Goal: Information Seeking & Learning: Find specific page/section

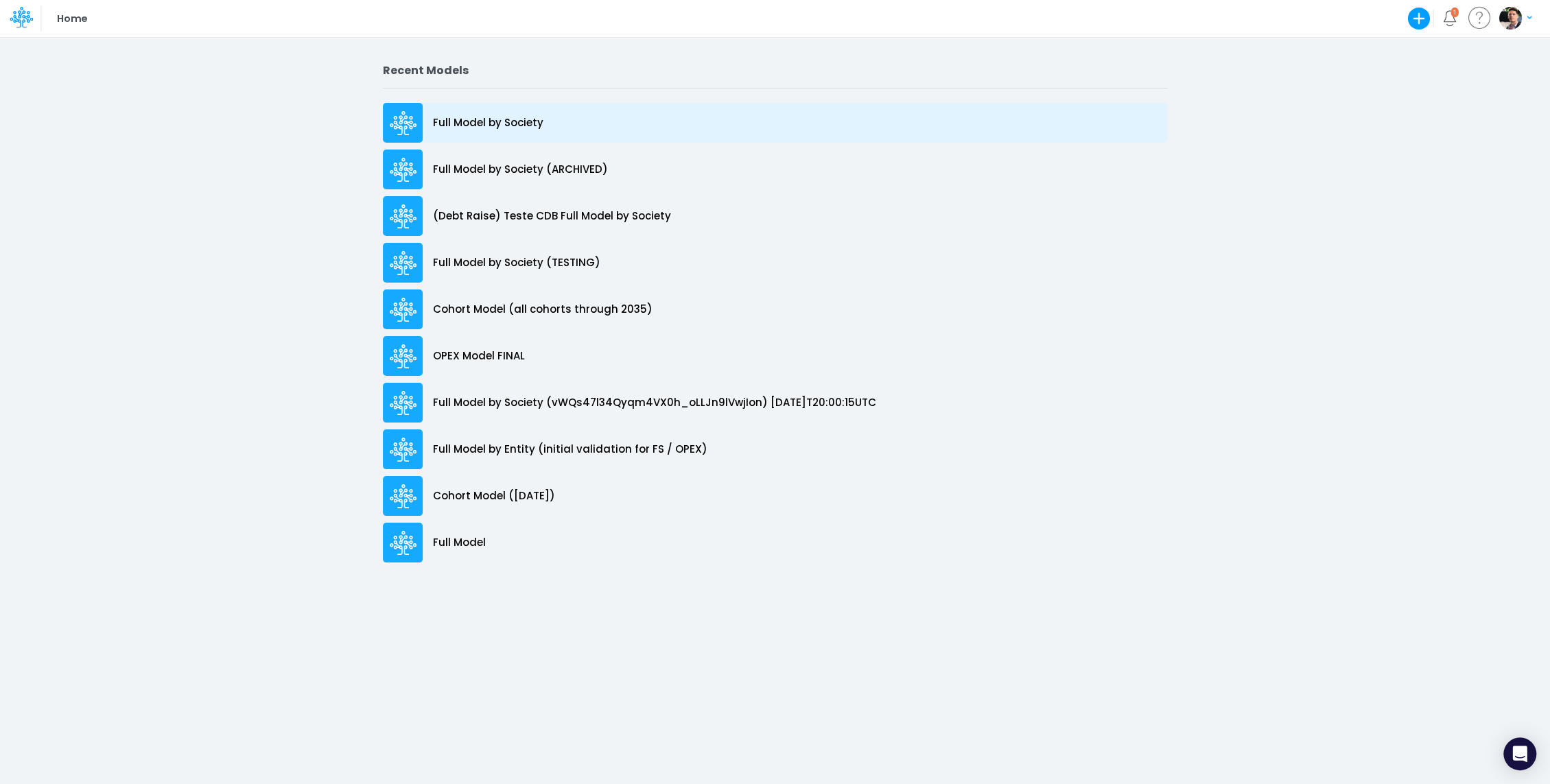
click at [492, 130] on div "Full Model by Society" at bounding box center [774, 123] width 784 height 40
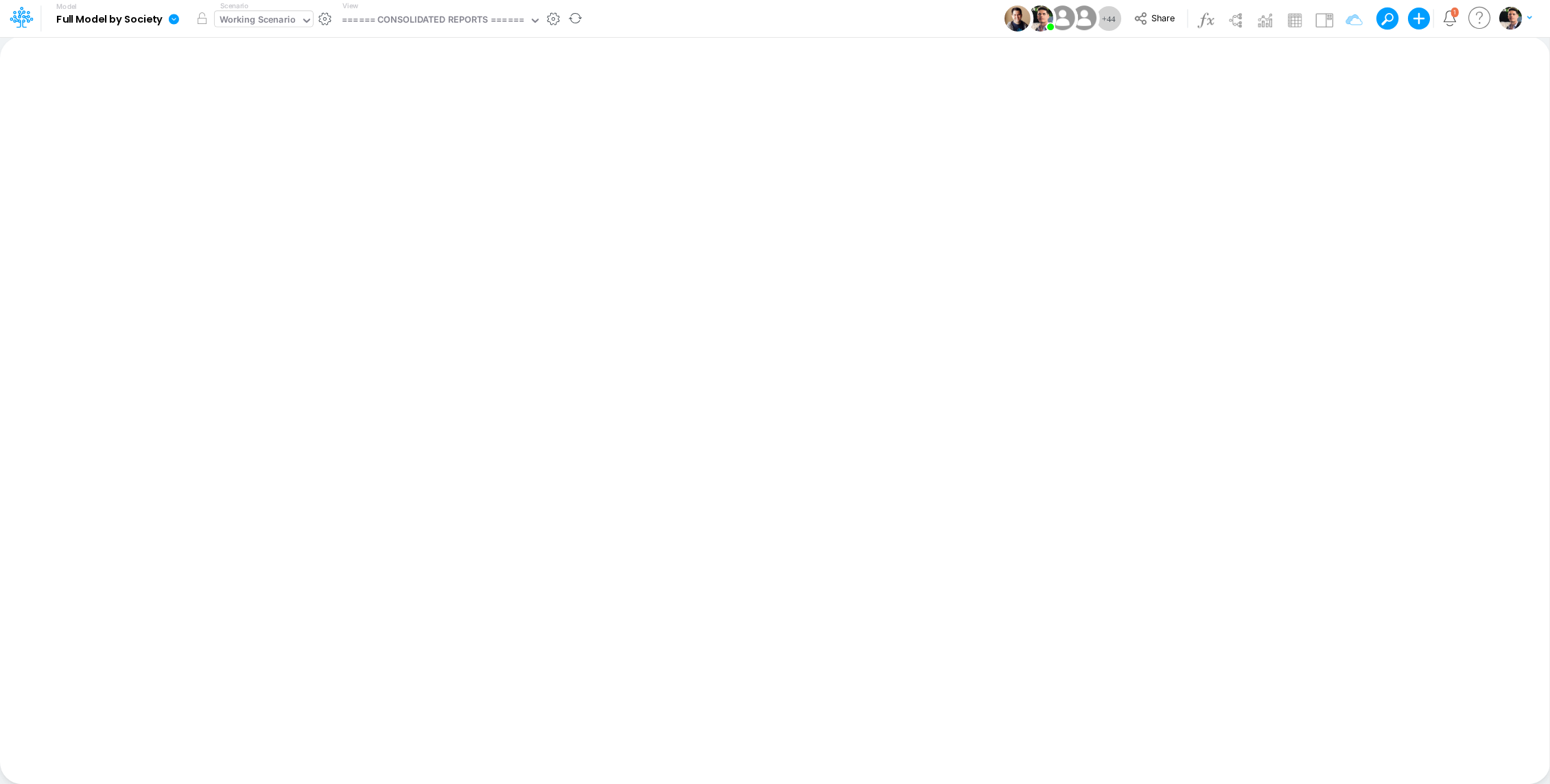
click at [280, 20] on div "Working Scenario" at bounding box center [258, 20] width 77 height 16
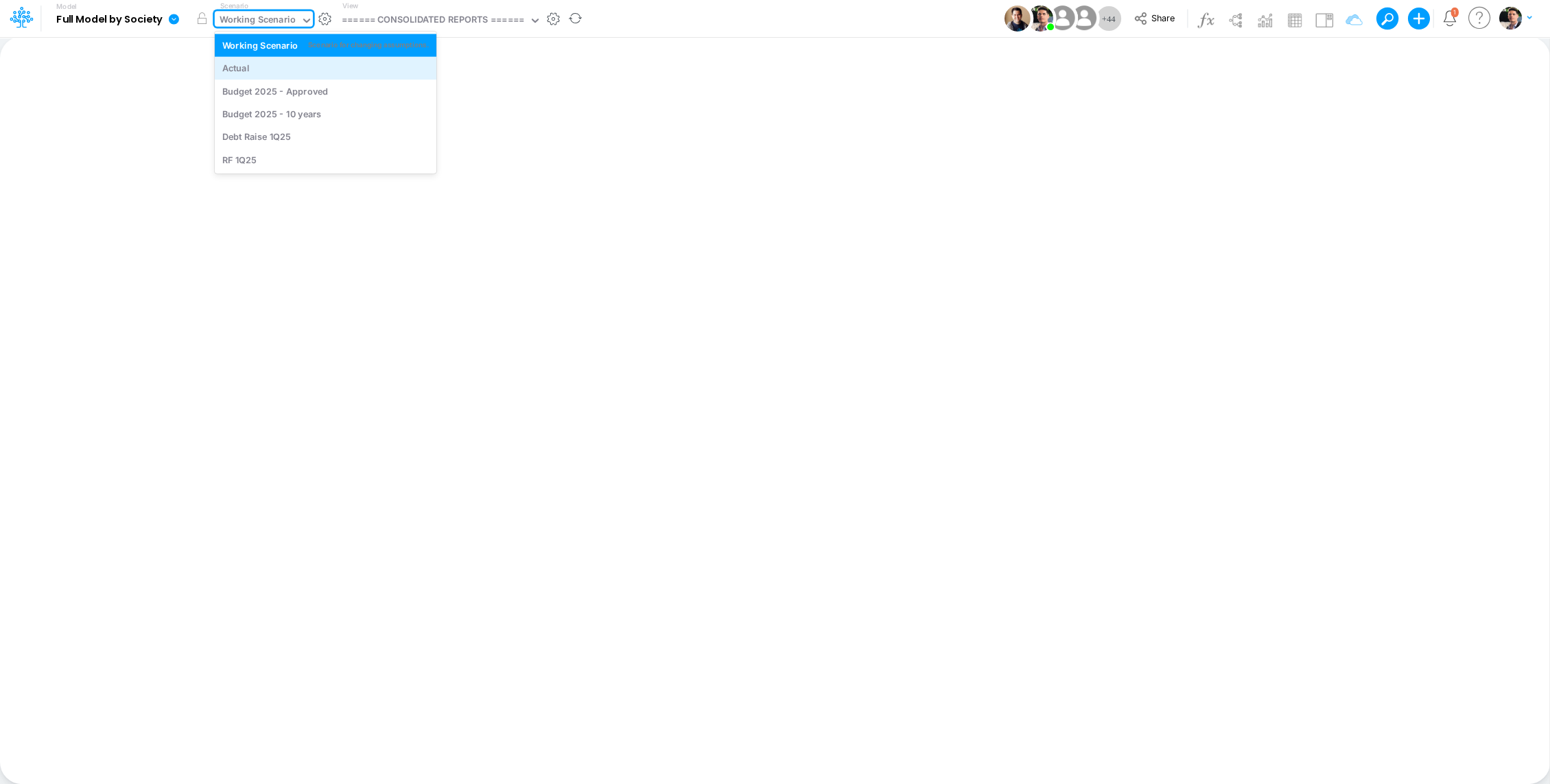
click at [262, 62] on div "Actual" at bounding box center [325, 68] width 207 height 13
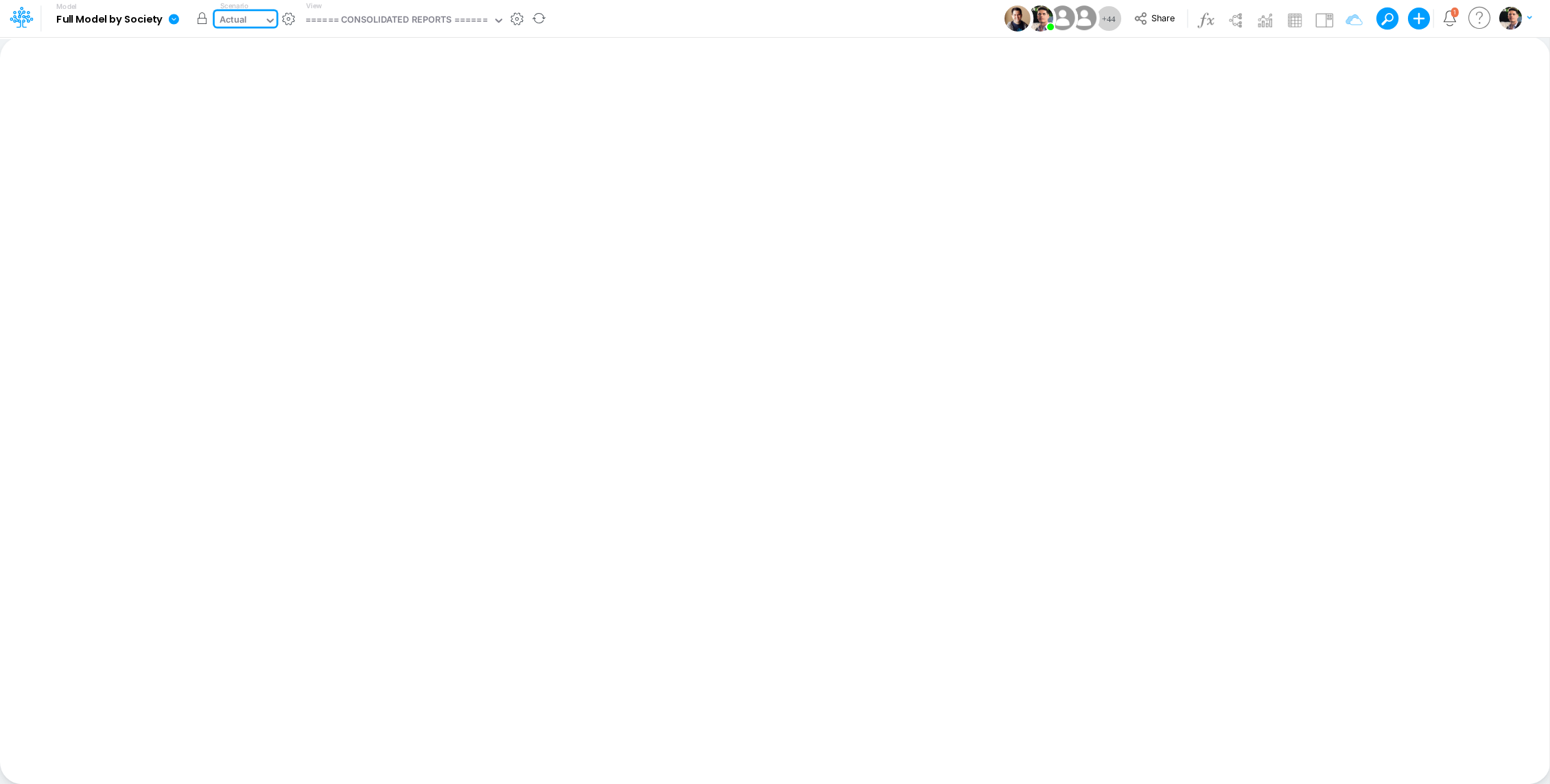
click at [195, 22] on button "button" at bounding box center [202, 18] width 25 height 25
click at [418, 17] on div "====== CONSOLIDATED REPORTS ======" at bounding box center [396, 20] width 182 height 16
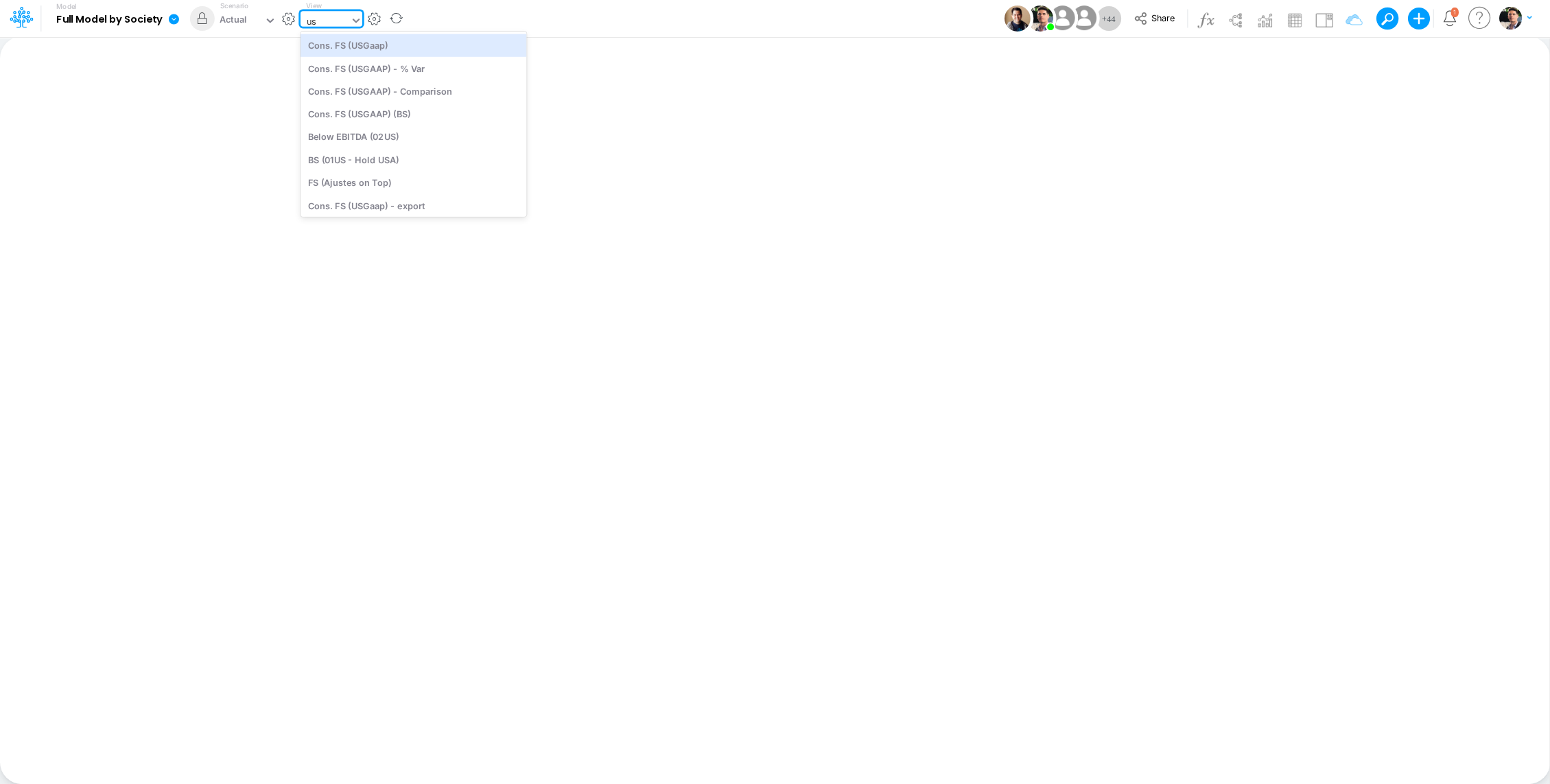
type input "usg"
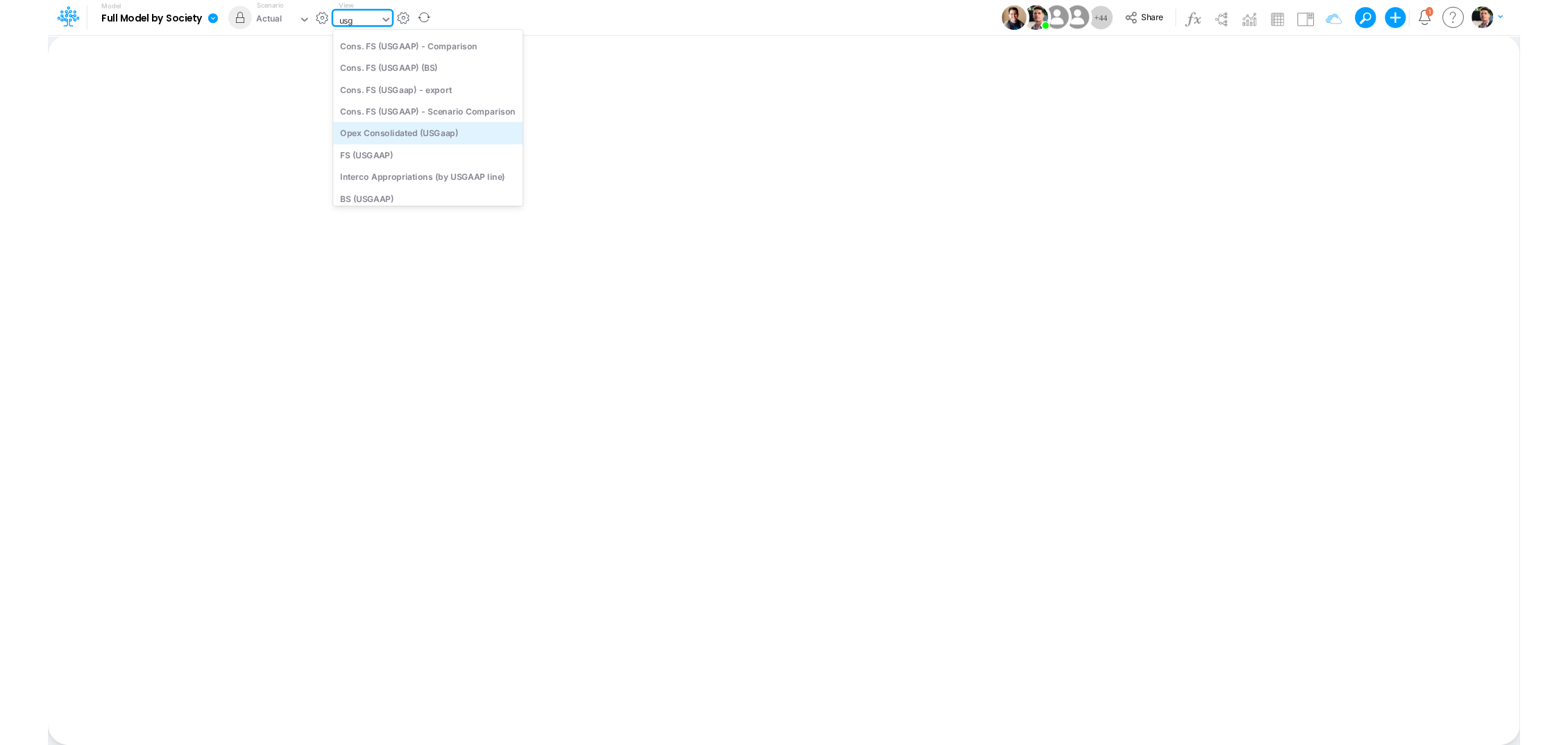
scroll to position [72, 0]
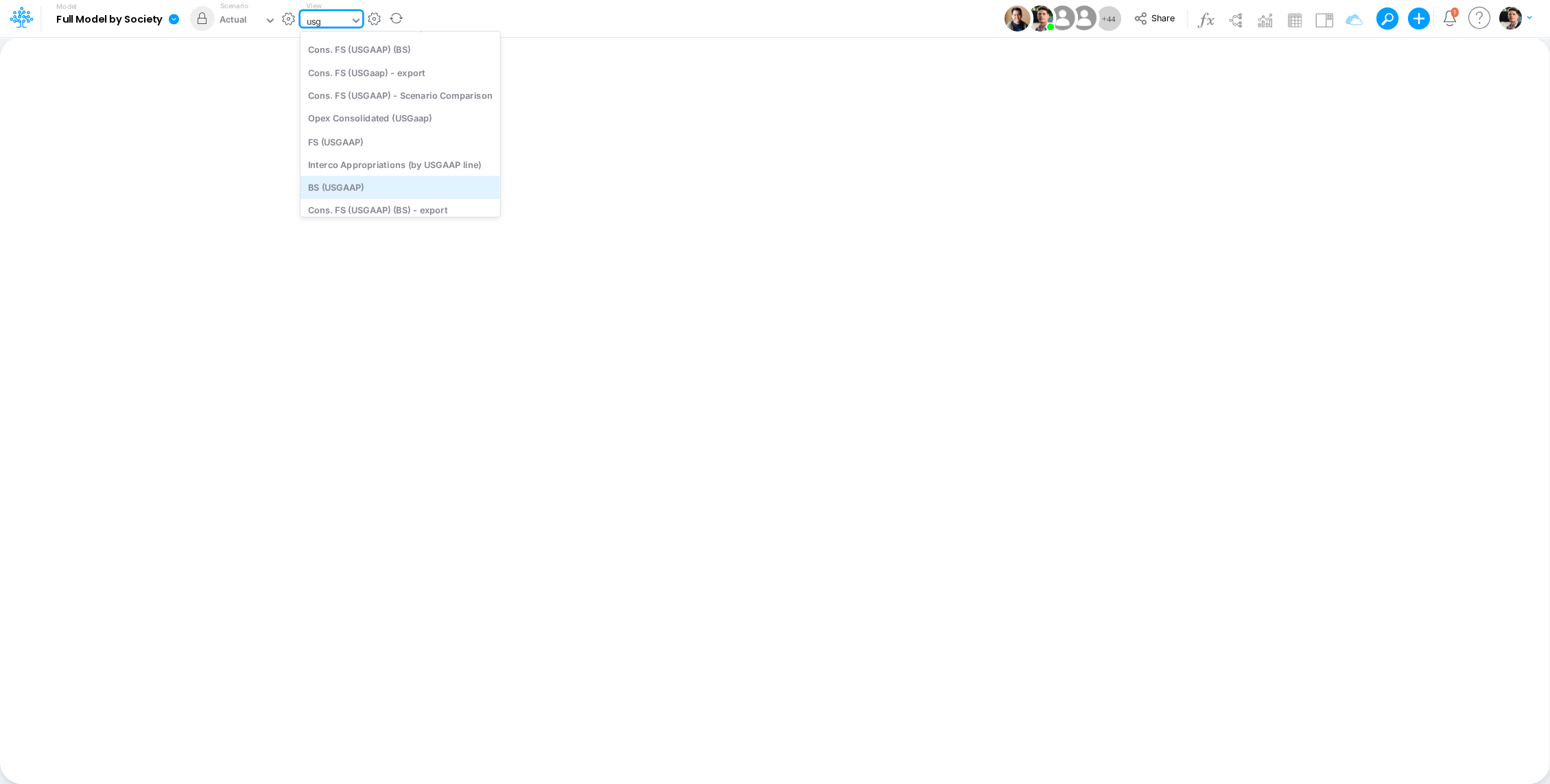
click at [351, 188] on div "BS (USGAAP)" at bounding box center [401, 187] width 200 height 23
type input "BS (USGAAP) - Detailed"
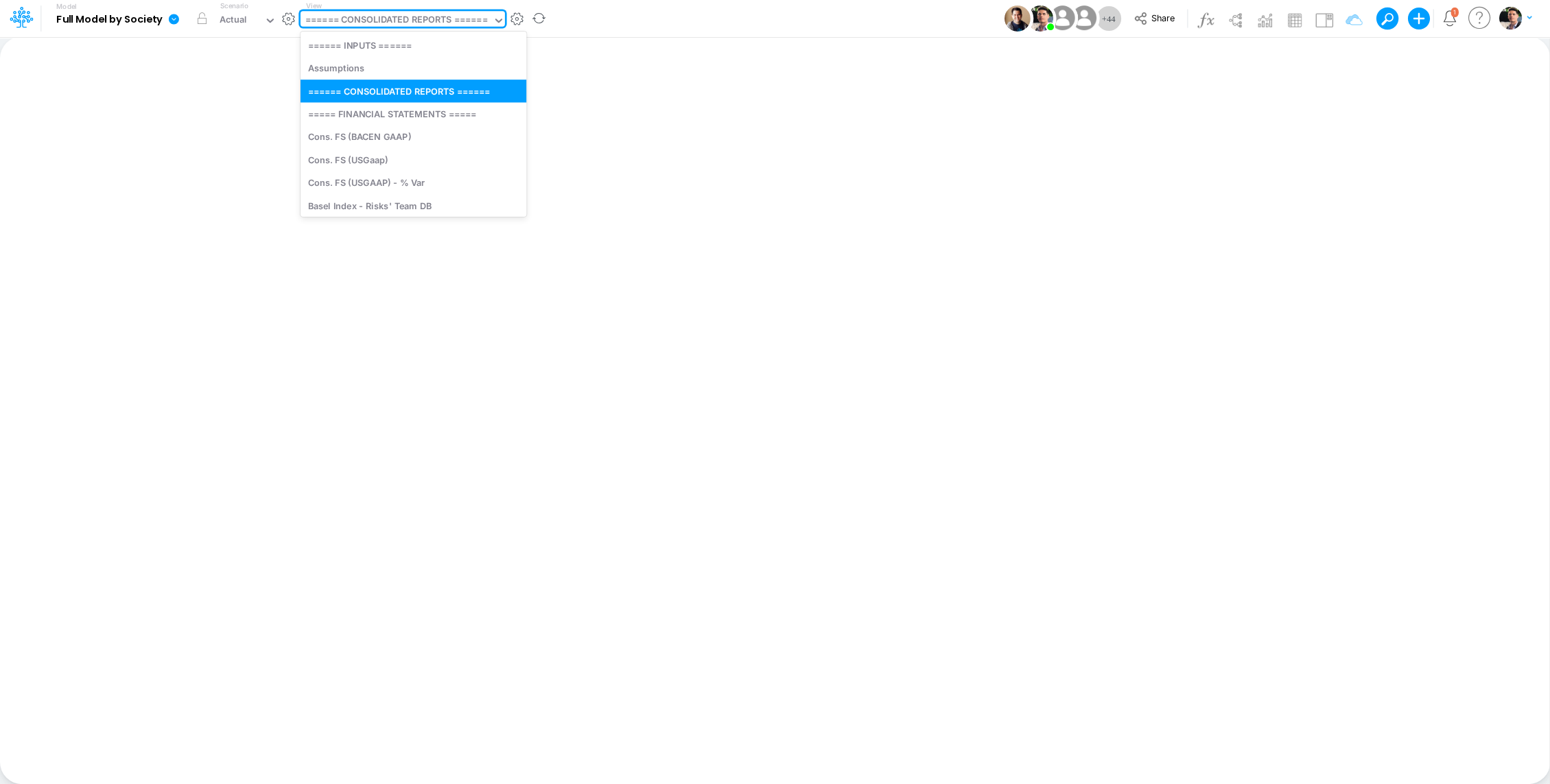
click at [444, 20] on div "====== CONSOLIDATED REPORTS ======" at bounding box center [396, 20] width 182 height 16
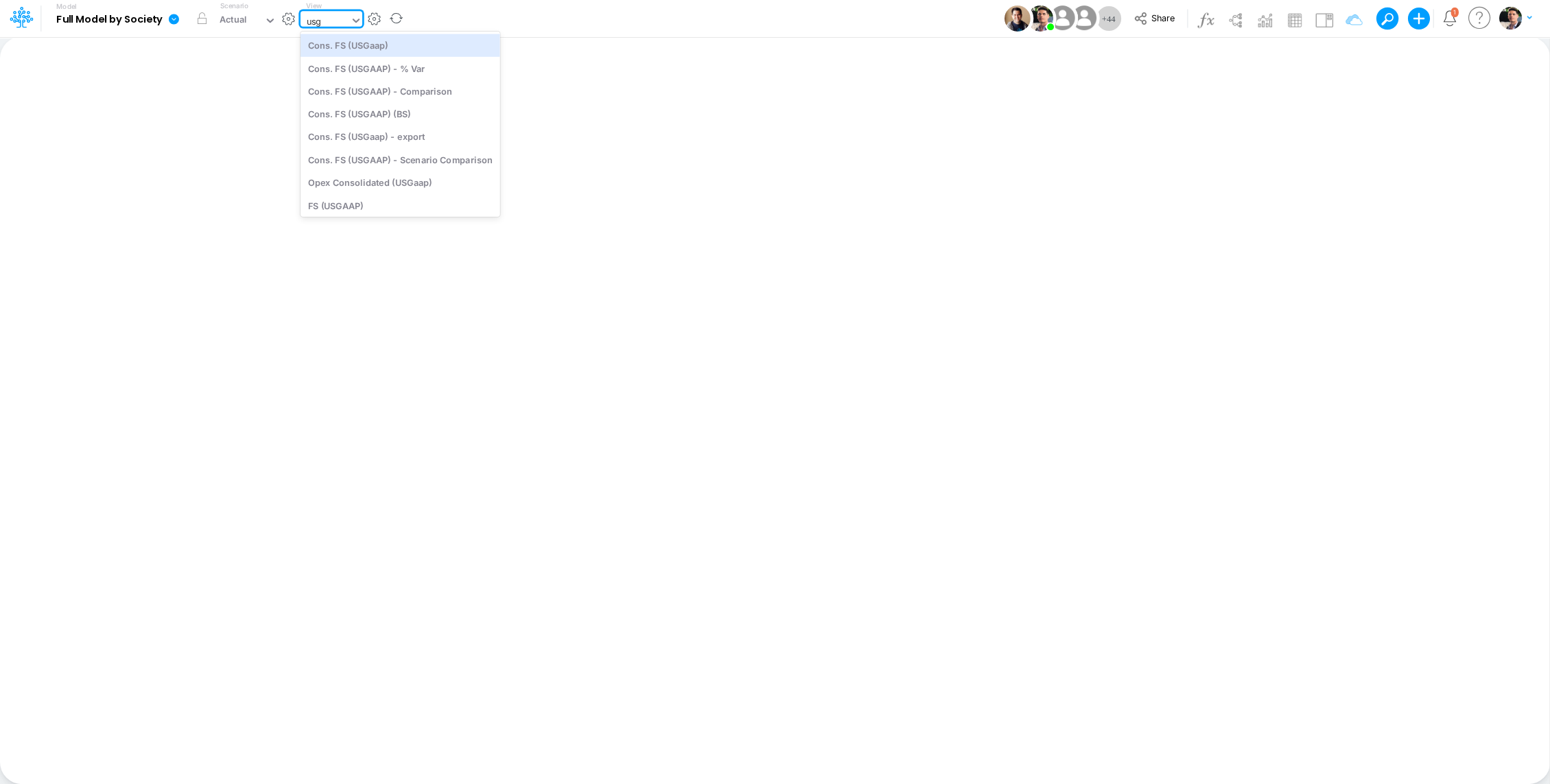
type input "usga"
click at [353, 47] on div "BS (USGAAP)" at bounding box center [401, 42] width 200 height 23
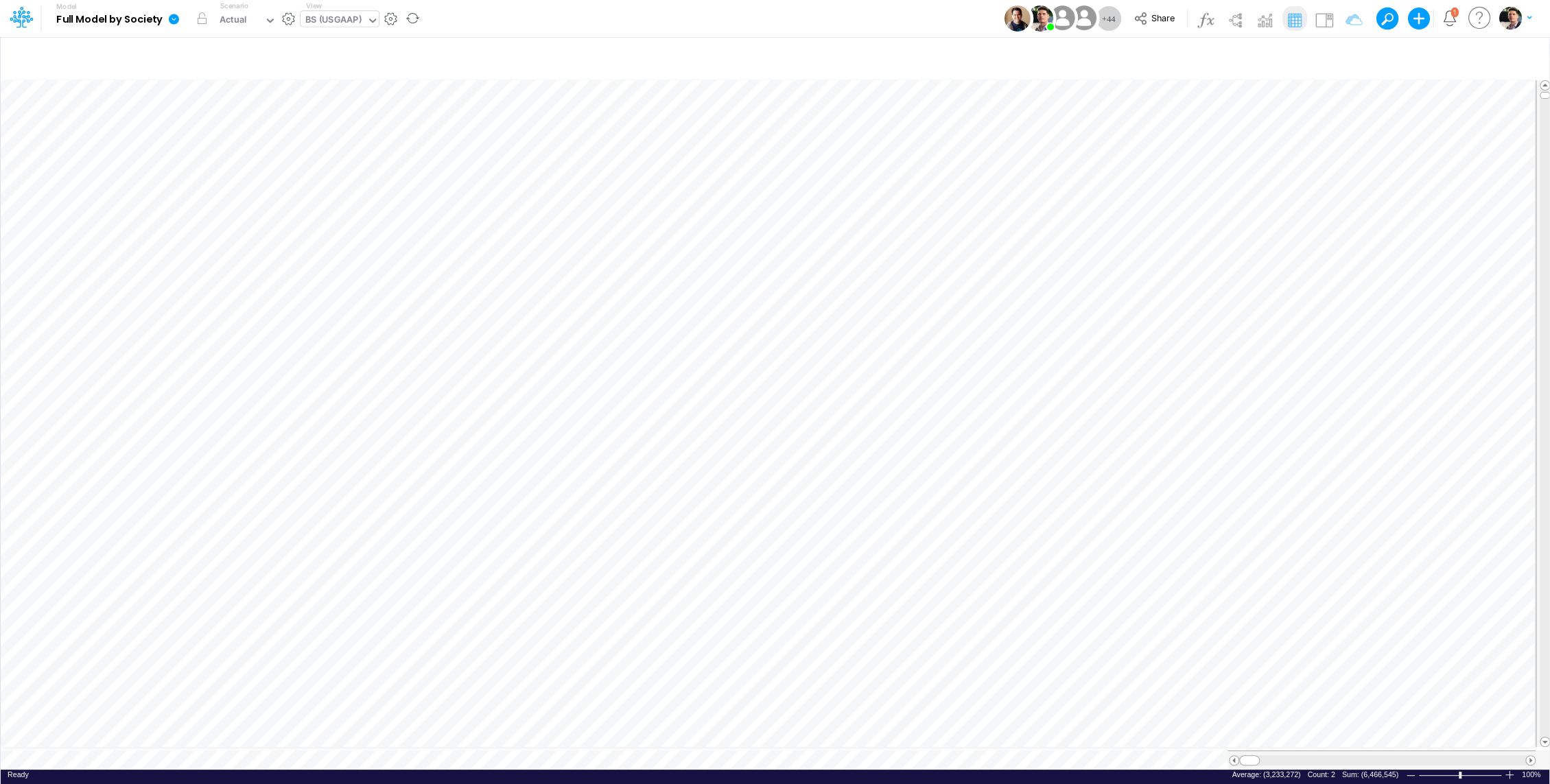
scroll to position [6, 2]
click at [787, 262] on icon "button" at bounding box center [790, 259] width 20 height 14
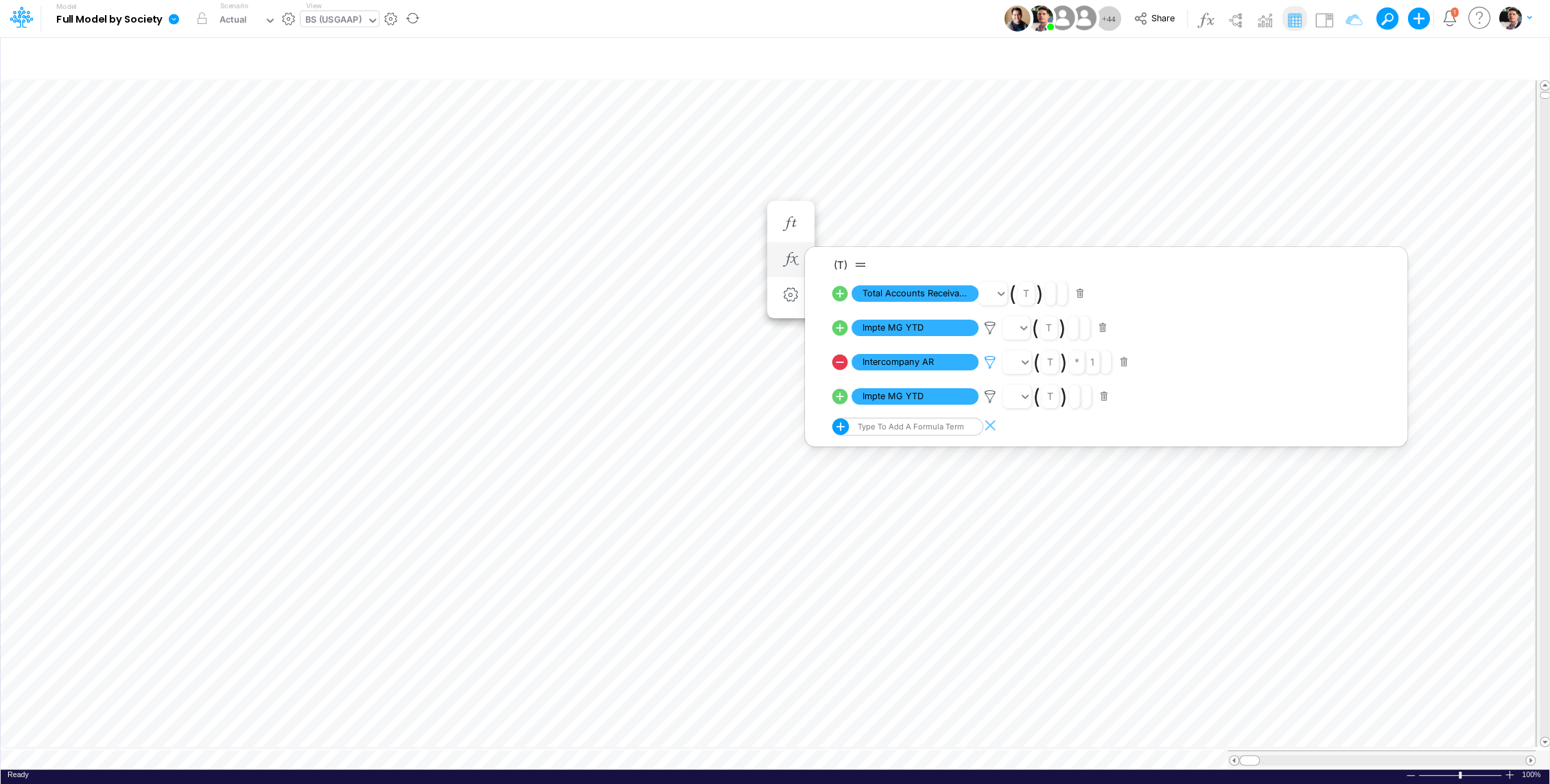
click at [989, 364] on icon at bounding box center [989, 362] width 20 height 14
click at [1030, 273] on button "Save" at bounding box center [1030, 268] width 33 height 20
click at [901, 222] on div at bounding box center [775, 395] width 1550 height 777
click at [341, 20] on div "BS (USGAAP)" at bounding box center [333, 20] width 56 height 16
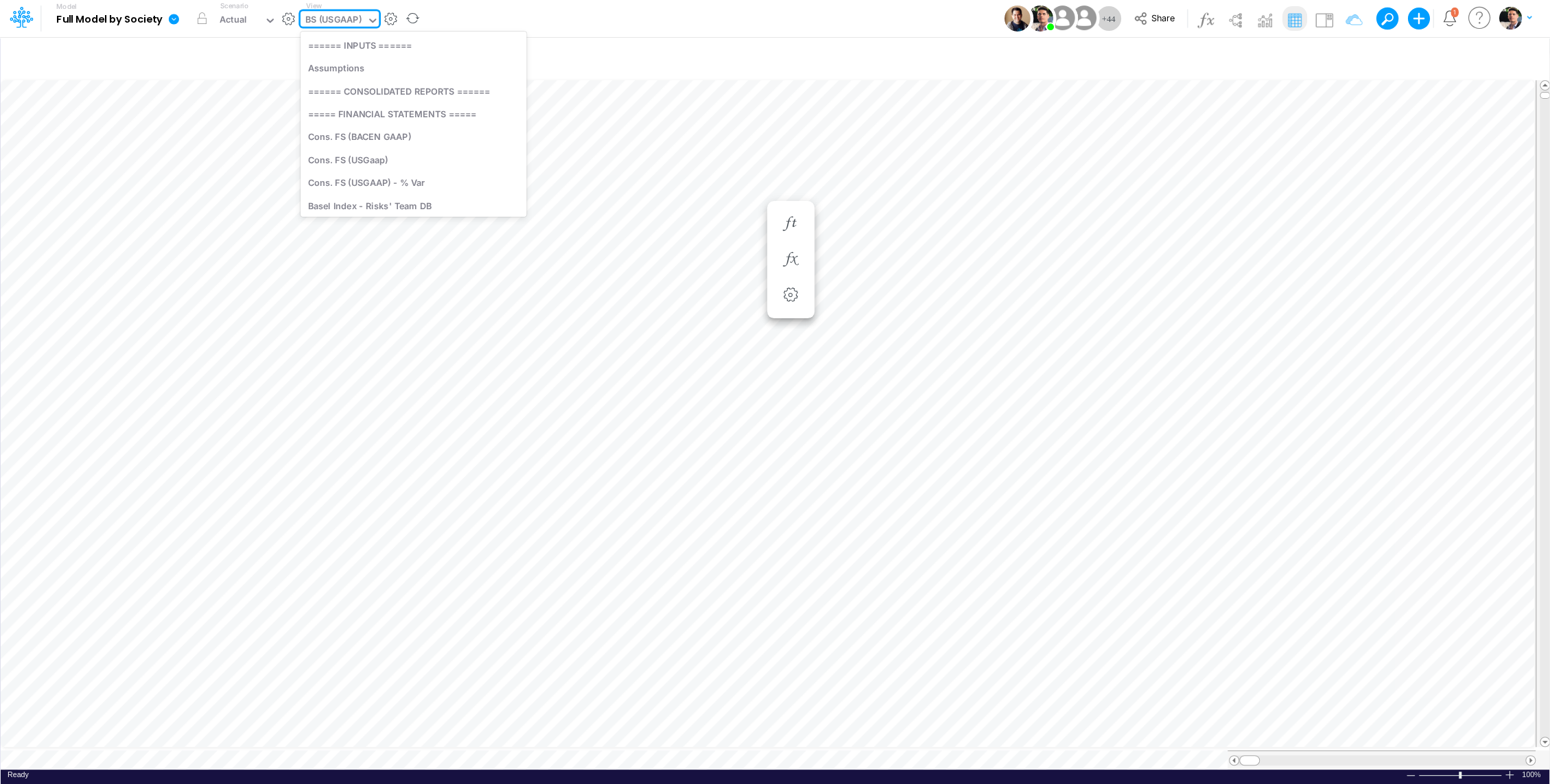
scroll to position [849, 0]
type input "gr"
click at [347, 113] on div "GR Mapping - YTD" at bounding box center [413, 111] width 224 height 23
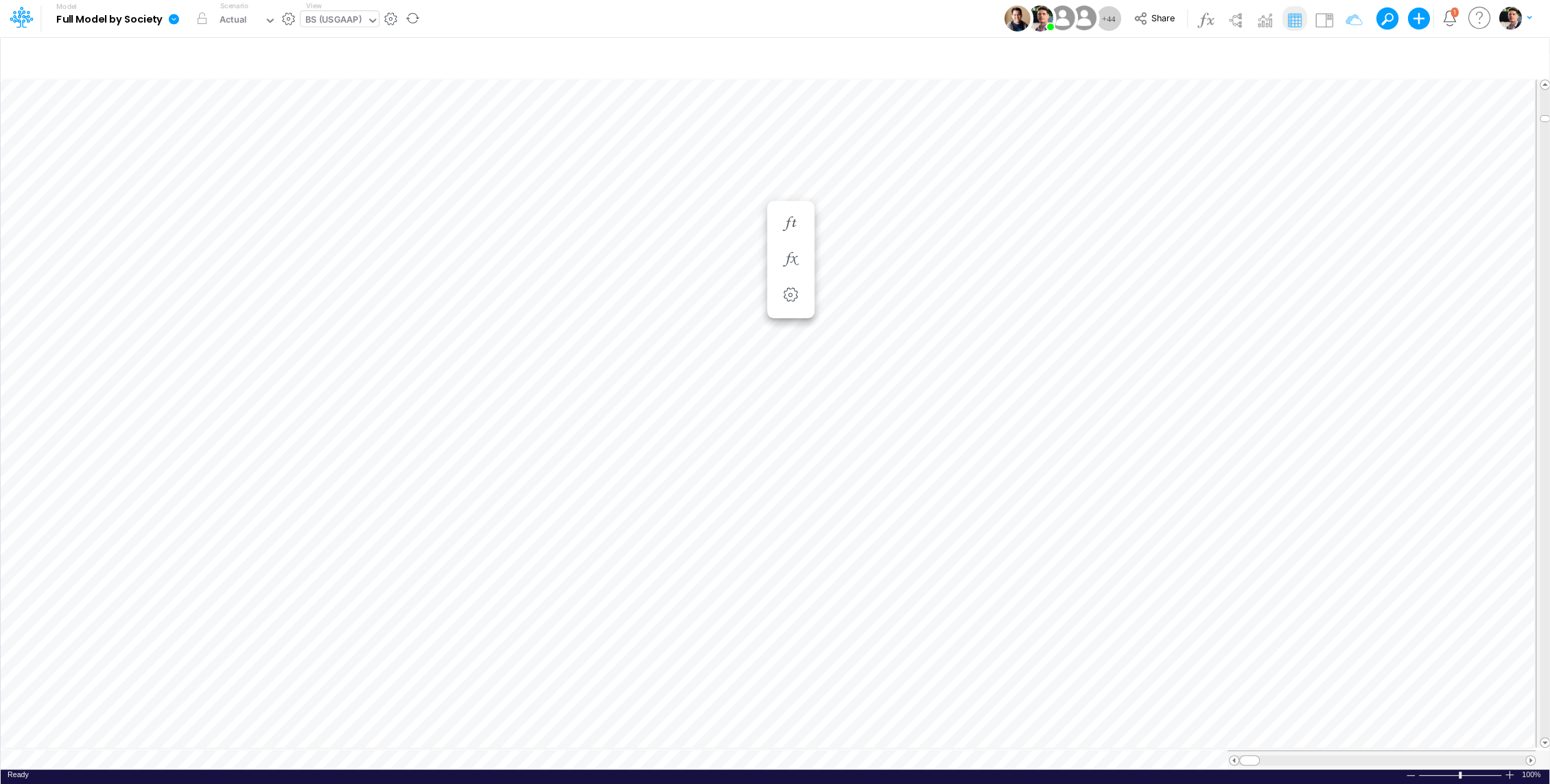
click at [350, 20] on div "BS (USGAAP)" at bounding box center [333, 20] width 56 height 16
type input "01br"
click at [337, 86] on div "BS (01BR - IP)" at bounding box center [393, 83] width 186 height 23
click at [1355, 56] on icon "button" at bounding box center [1345, 58] width 20 height 14
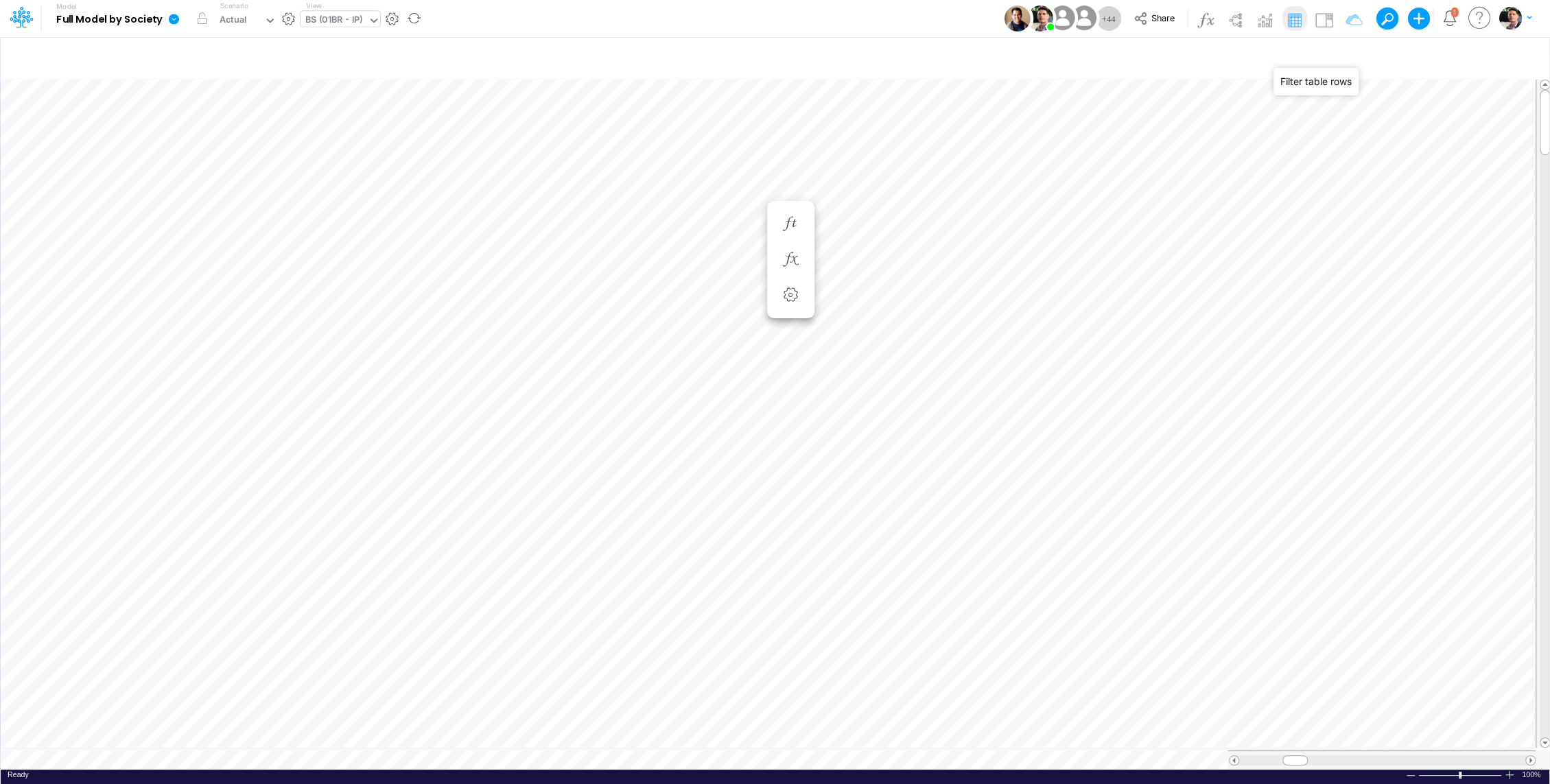
select select "tableSearchOR"
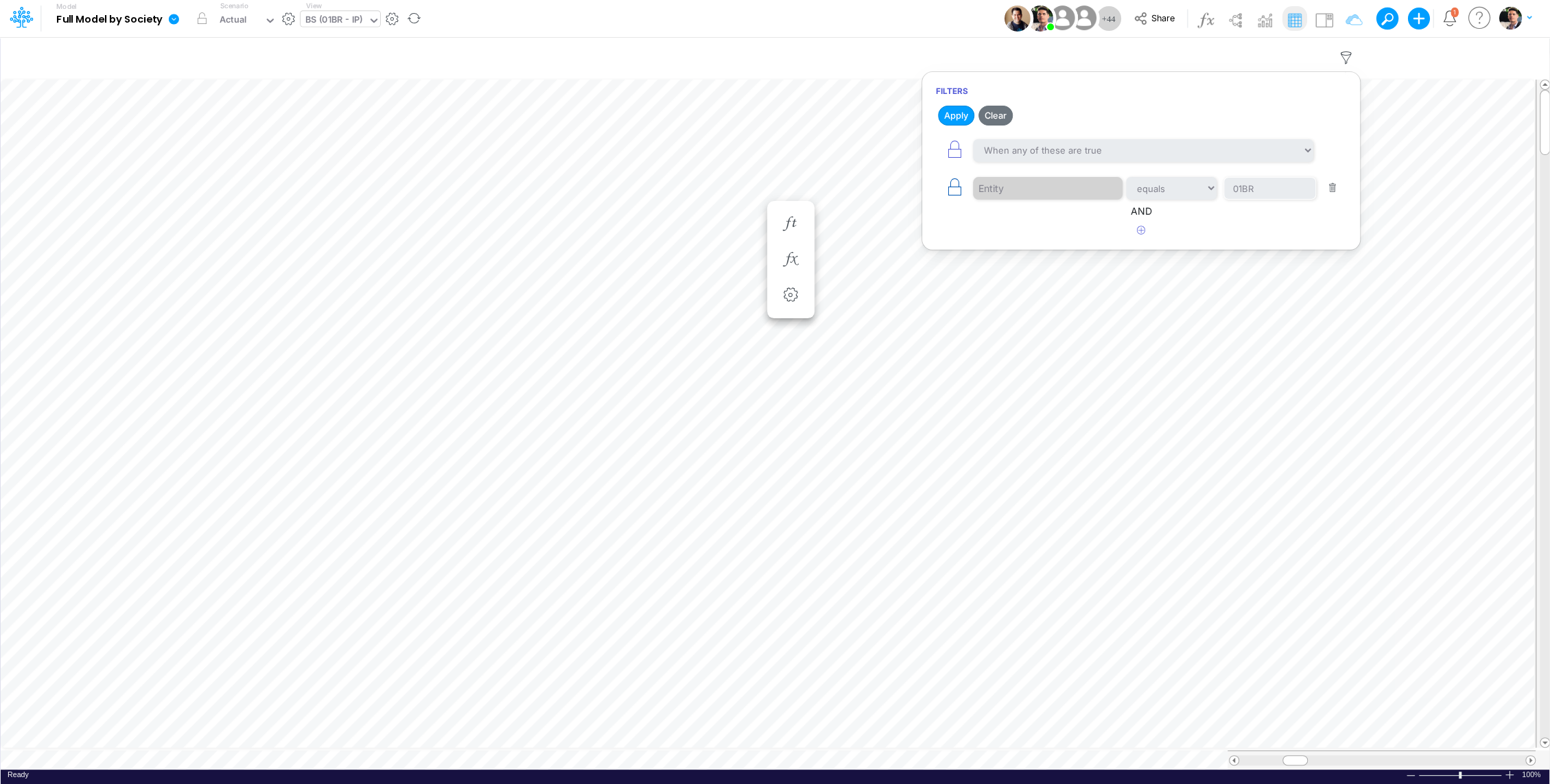
click at [952, 189] on icon "button" at bounding box center [954, 187] width 19 height 19
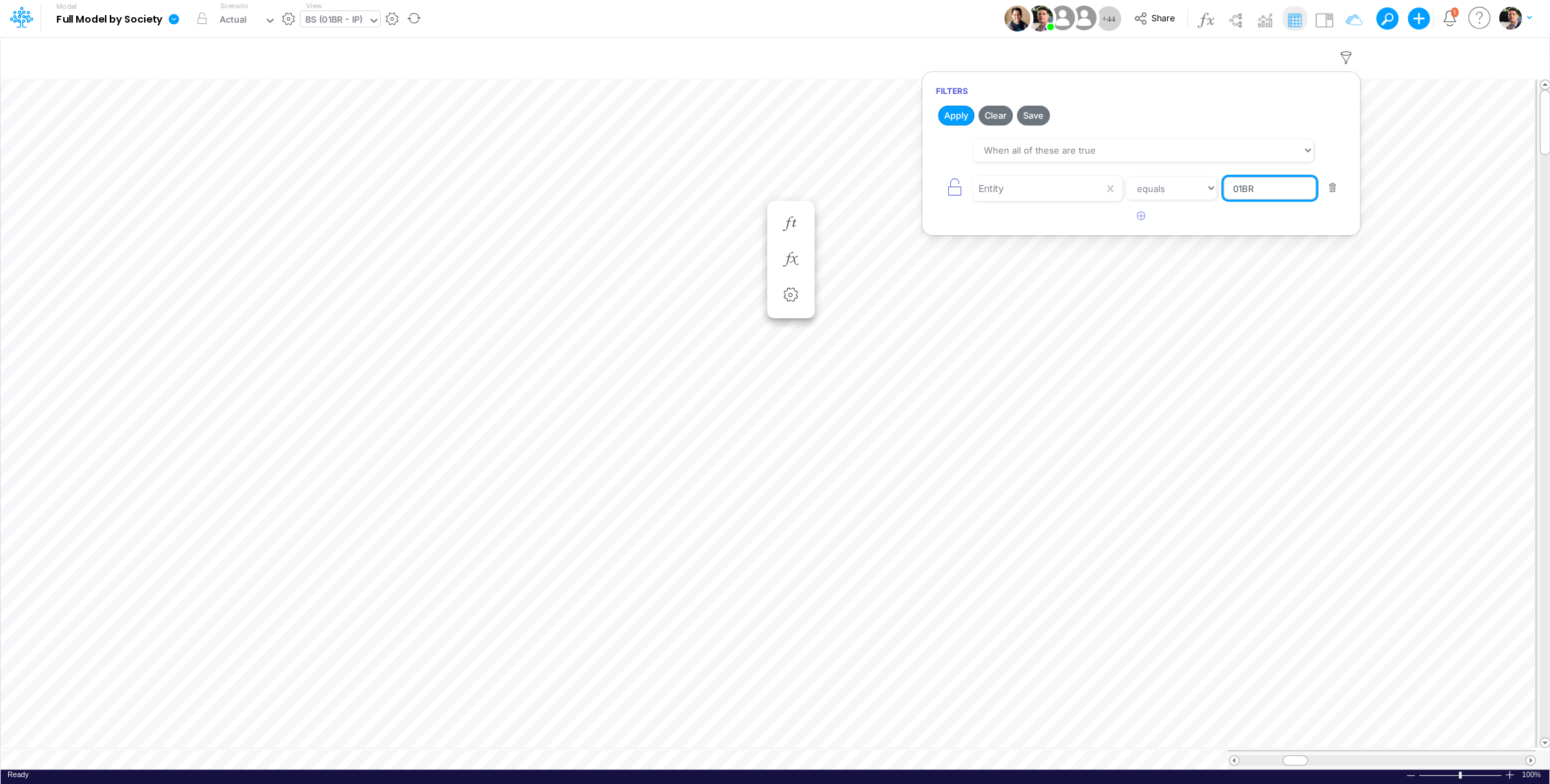
click at [1269, 186] on input "01BR" at bounding box center [1270, 189] width 92 height 23
type input "01CG"
click at [957, 123] on button "Apply" at bounding box center [956, 115] width 36 height 20
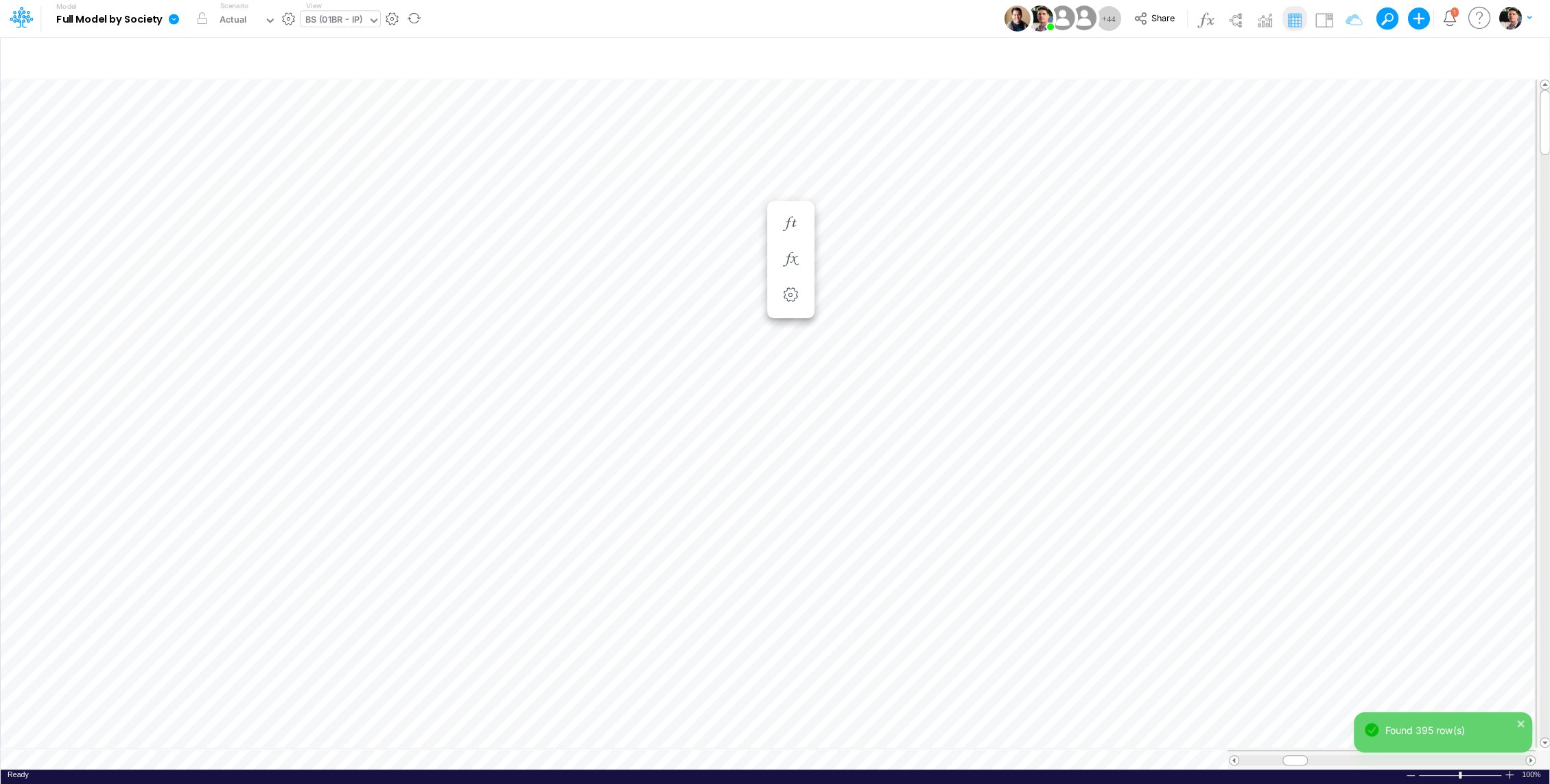
scroll to position [6, 2]
click at [883, 461] on button "button" at bounding box center [880, 452] width 26 height 27
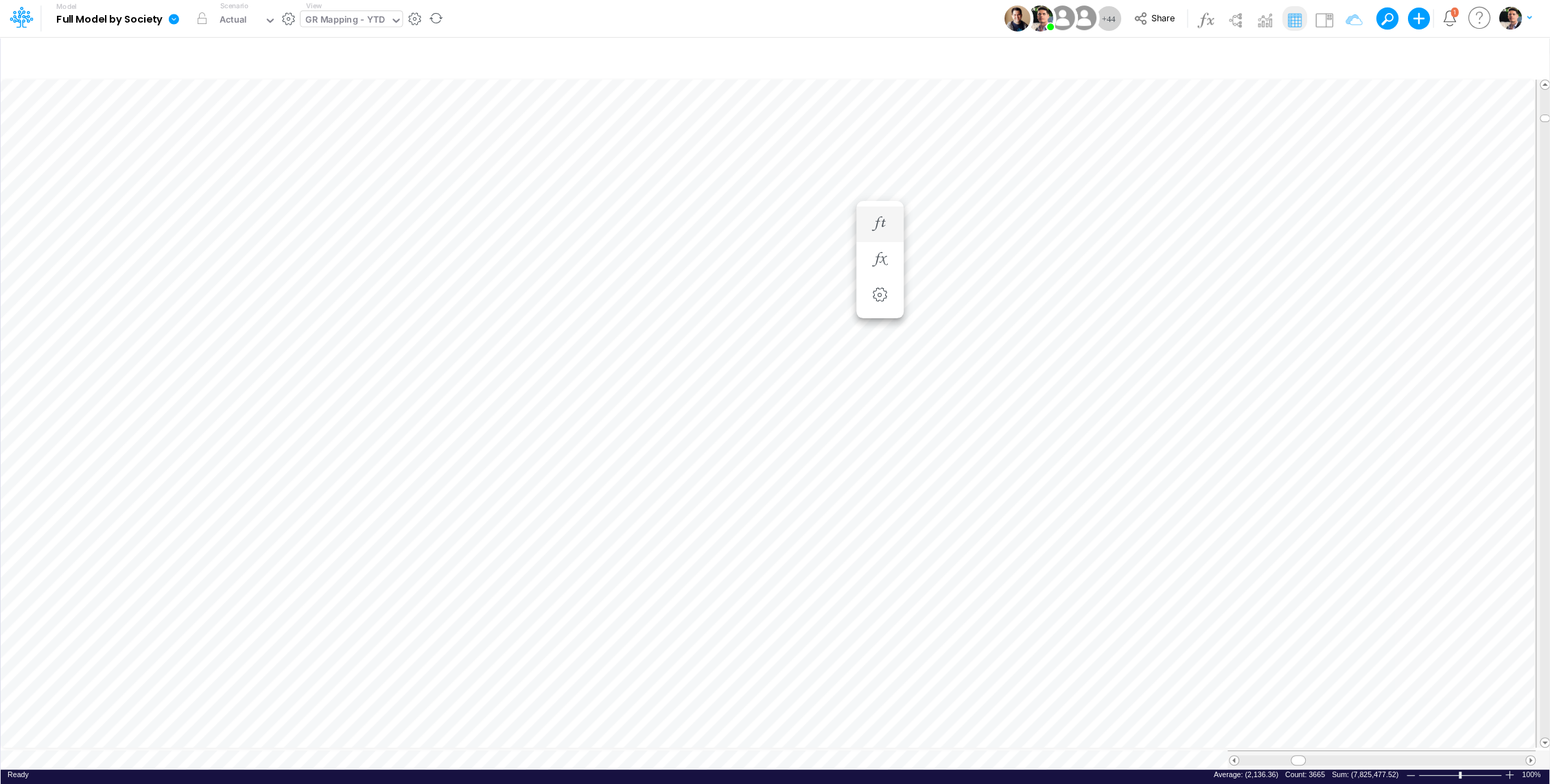
scroll to position [6, 2]
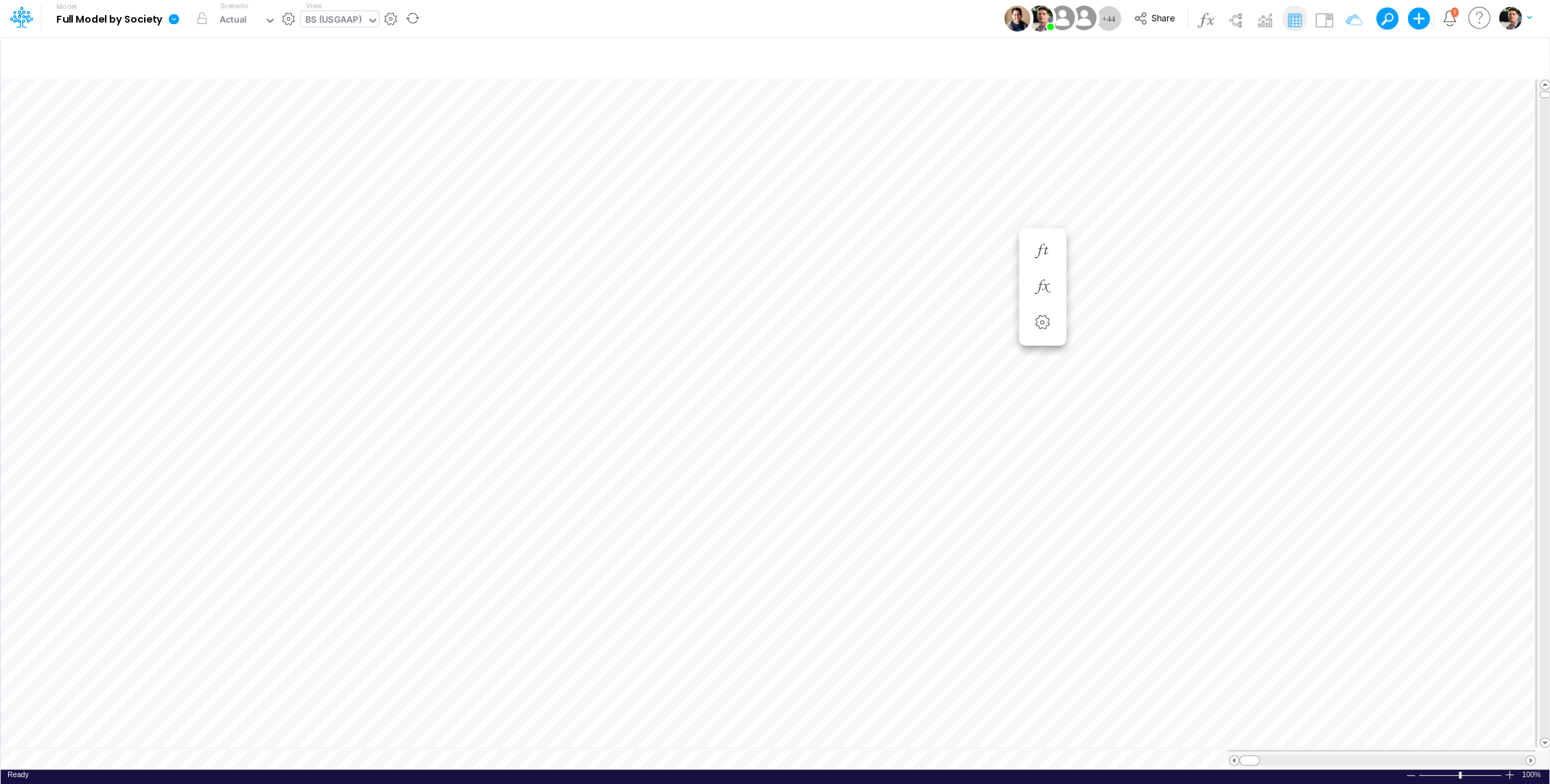
scroll to position [6, 2]
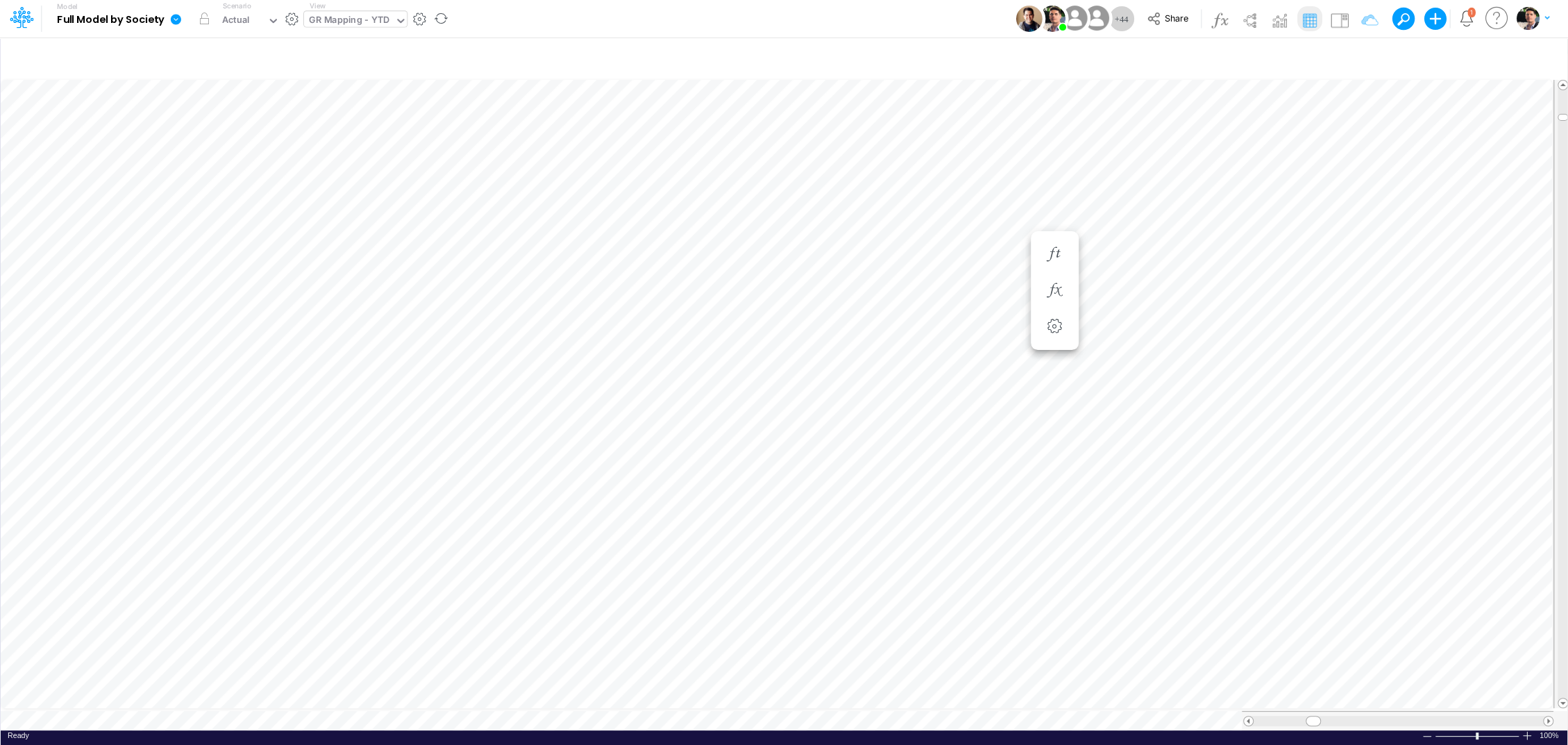
scroll to position [6, 2]
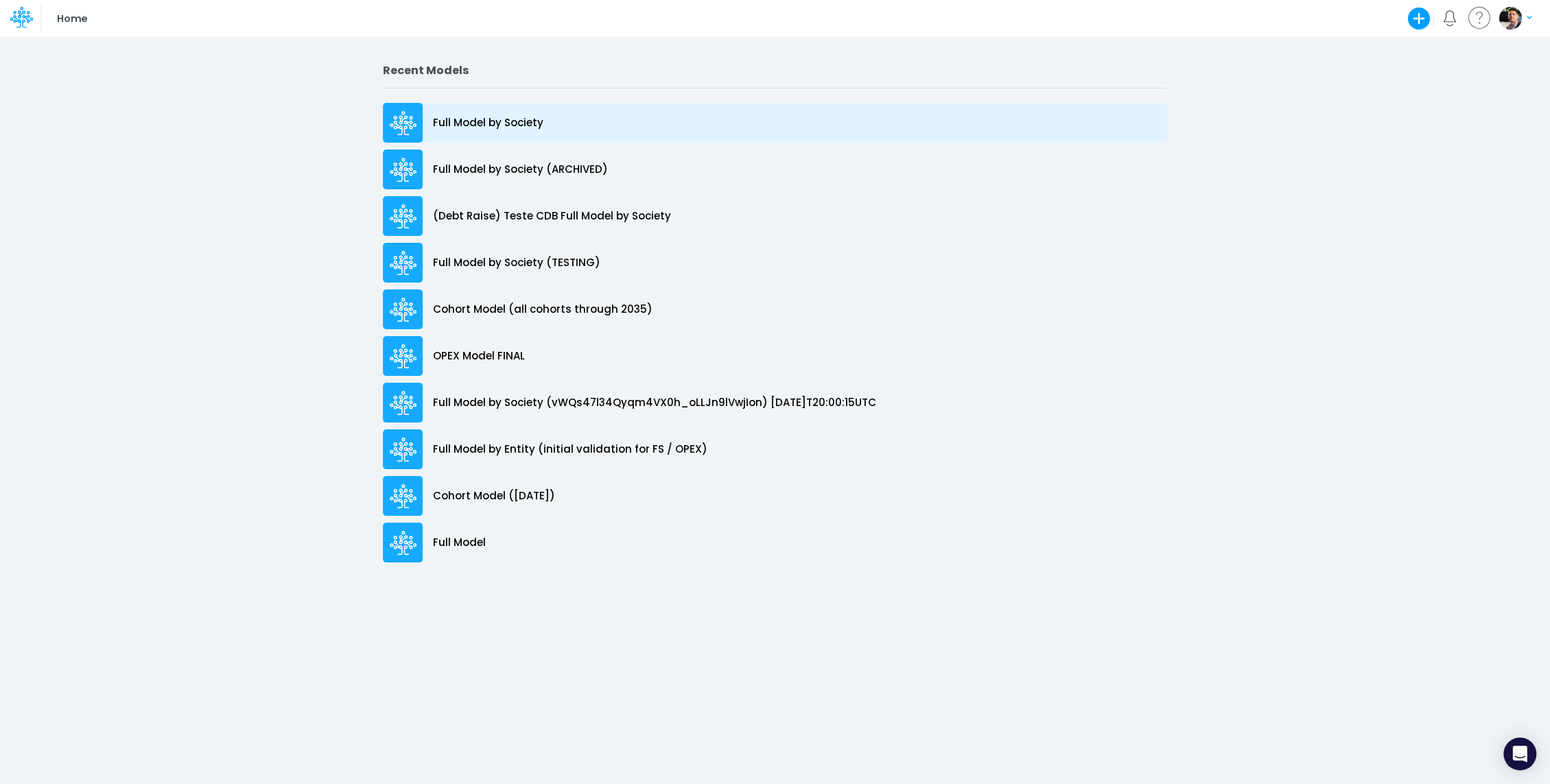
click at [505, 123] on p "Full Model by Society" at bounding box center [489, 123] width 111 height 16
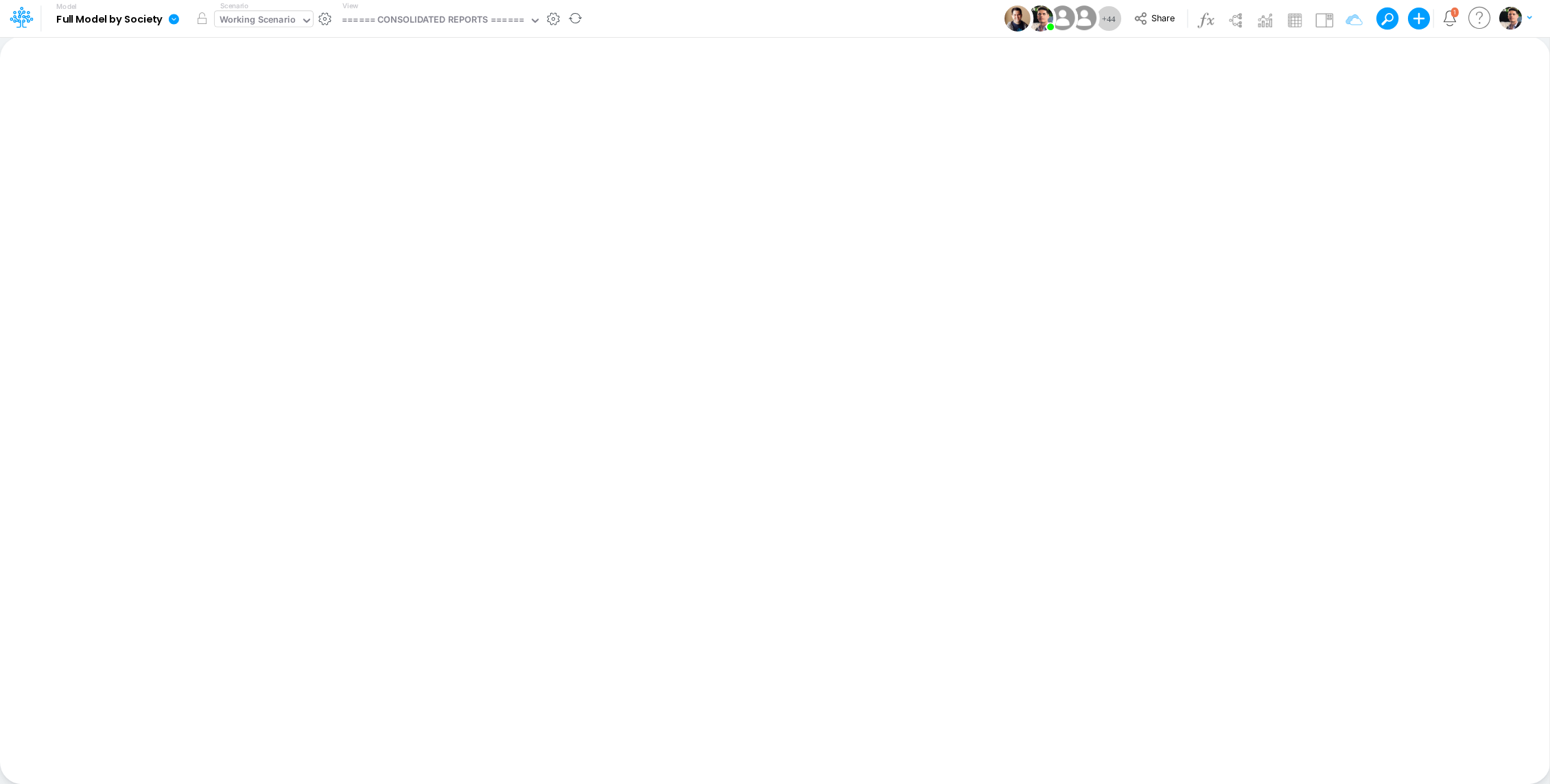
click at [259, 19] on div "Working Scenario" at bounding box center [258, 20] width 77 height 16
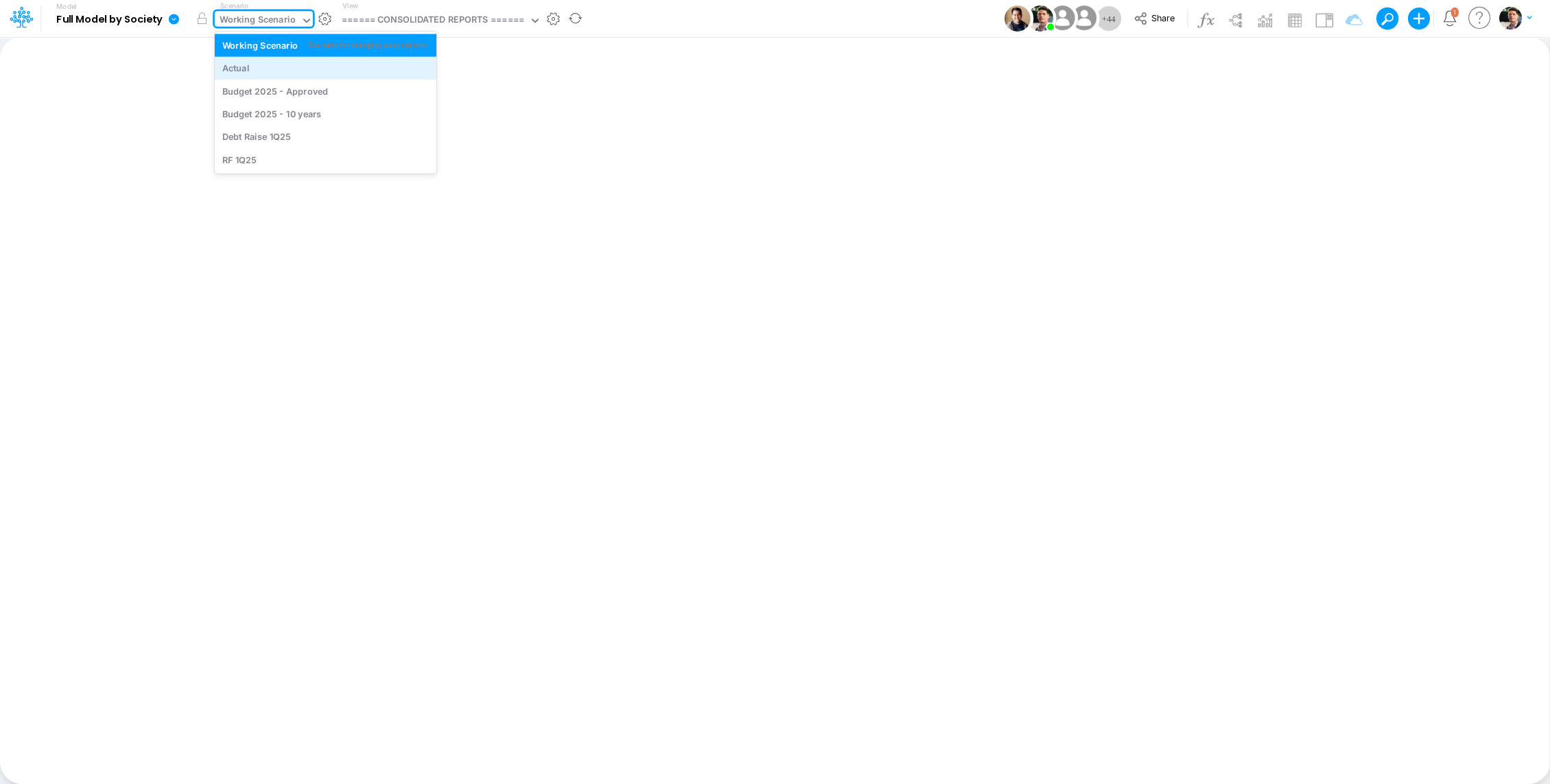
click at [245, 59] on div "Actual" at bounding box center [325, 68] width 222 height 23
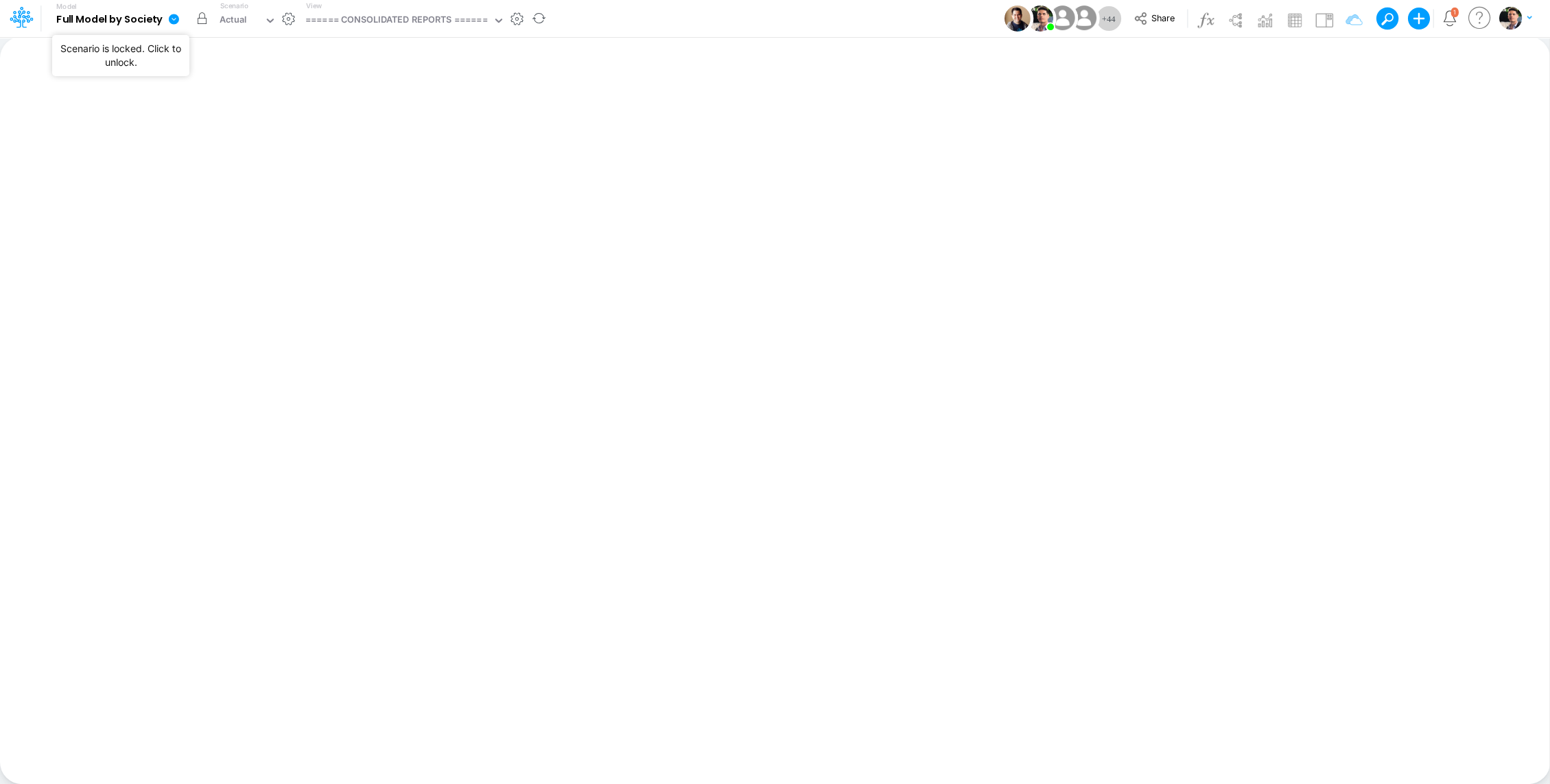
click at [202, 21] on button "button" at bounding box center [202, 18] width 25 height 25
click at [396, 15] on div "====== CONSOLIDATED REPORTS ======" at bounding box center [396, 20] width 182 height 16
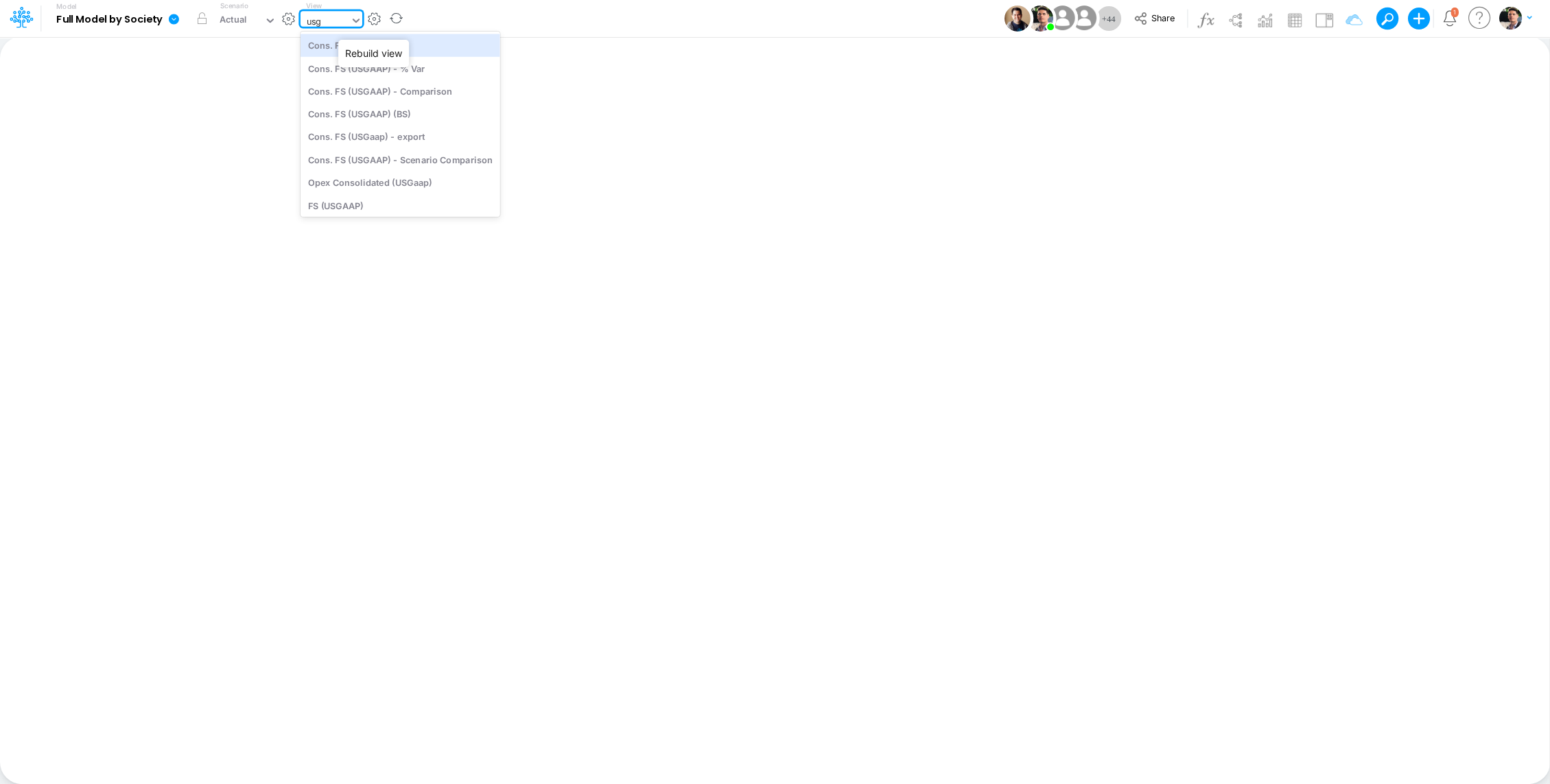
type input "usga"
click at [381, 45] on div "Cons. FS (USGaap)" at bounding box center [401, 45] width 200 height 23
type input "Consolidated FS - USGAAP"
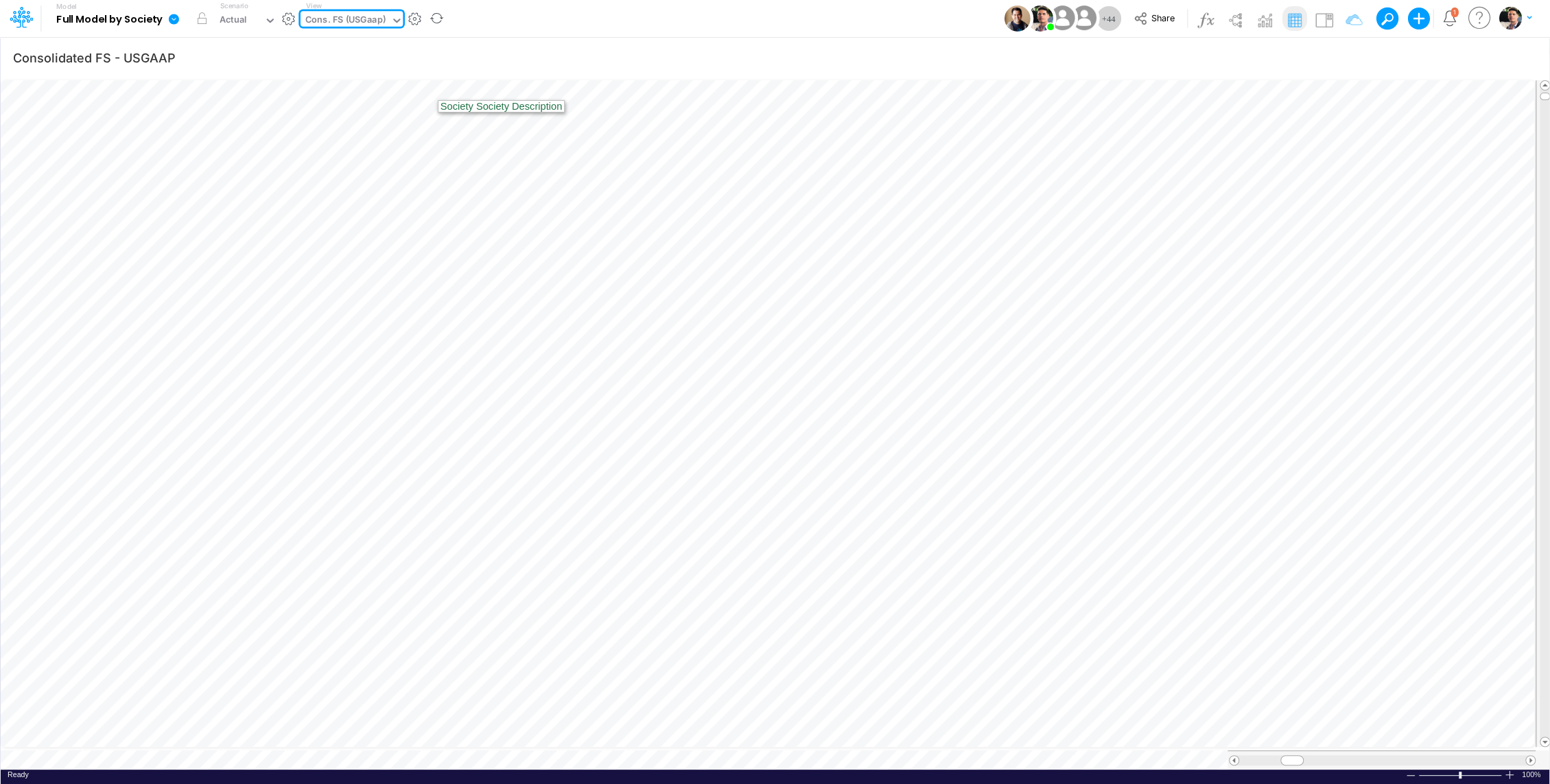
click at [370, 17] on div "Cons. FS (USGaap)" at bounding box center [345, 20] width 80 height 16
type input "usga"
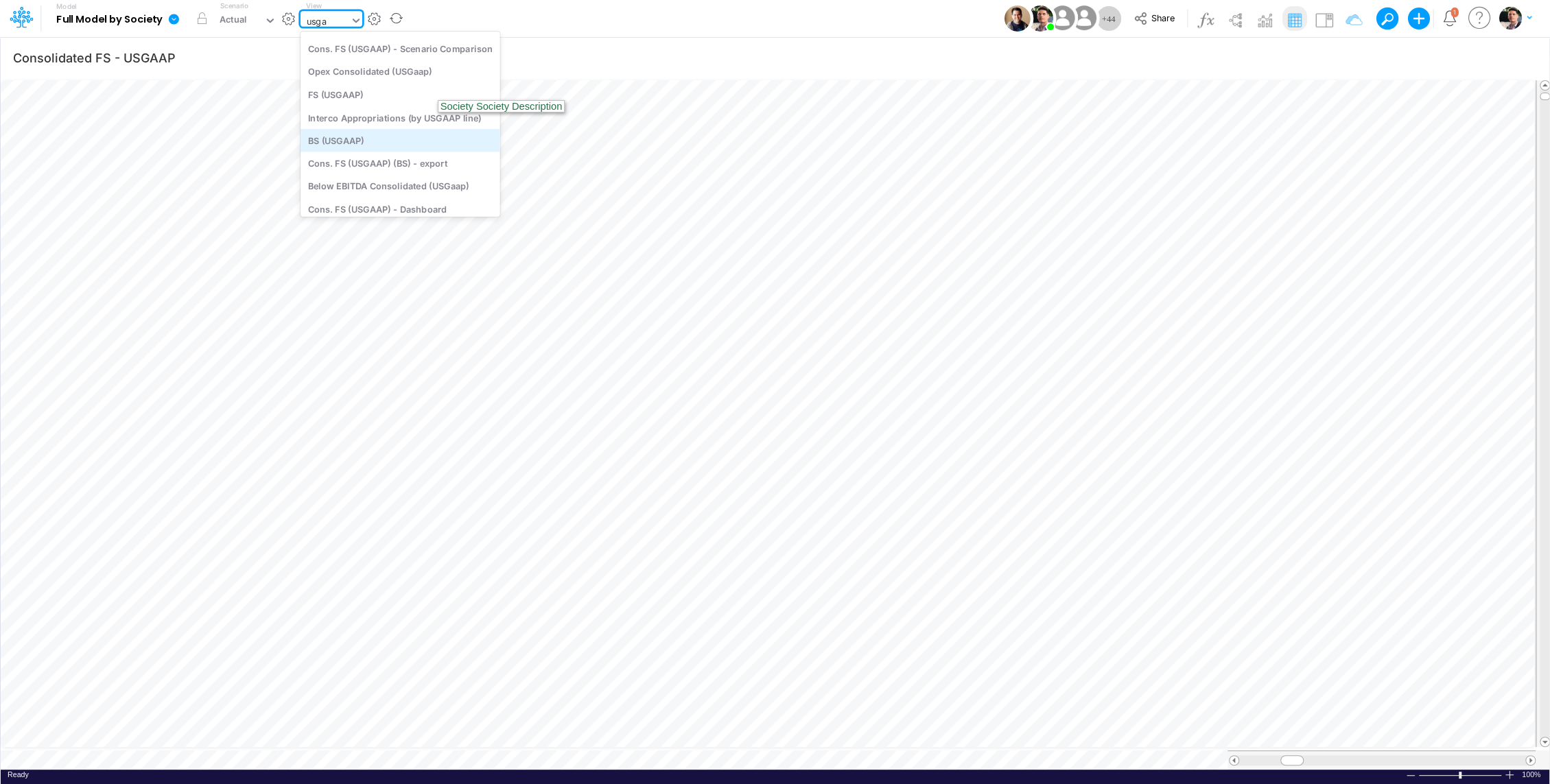
click at [353, 145] on div "BS (USGAAP)" at bounding box center [401, 140] width 200 height 23
type input "BS (USGAAP) - Detailed"
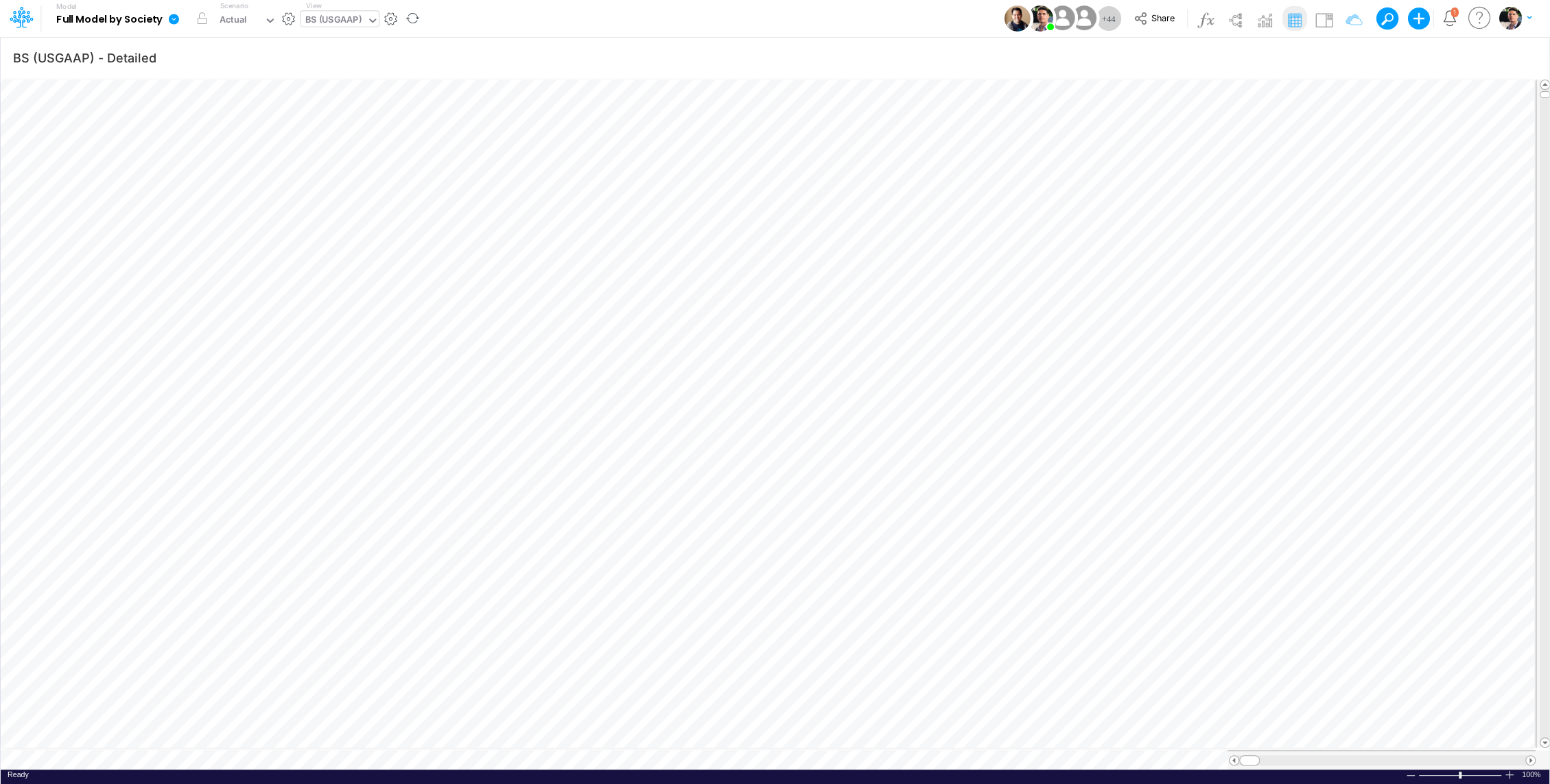
scroll to position [6, 2]
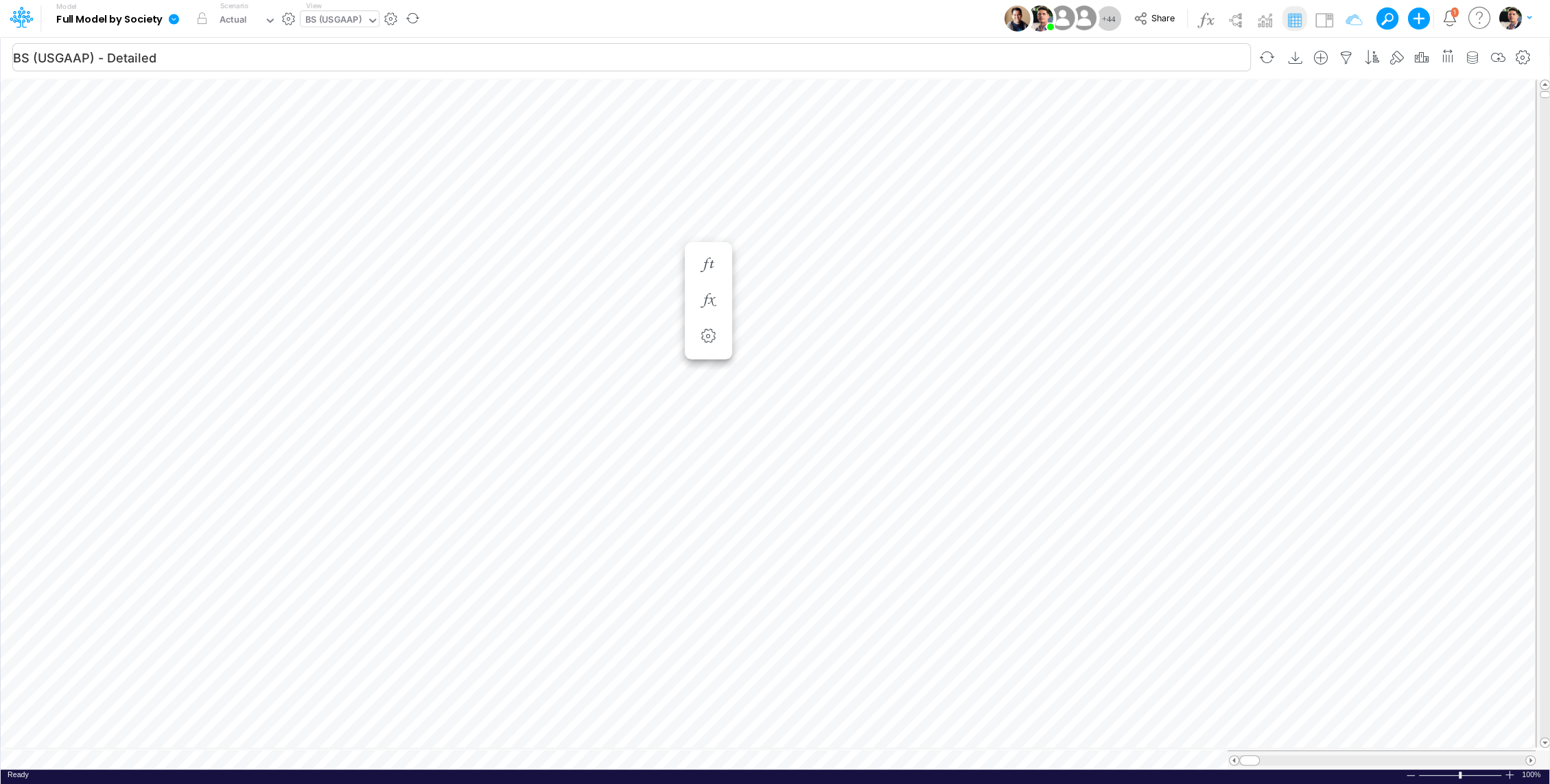
scroll to position [6, 2]
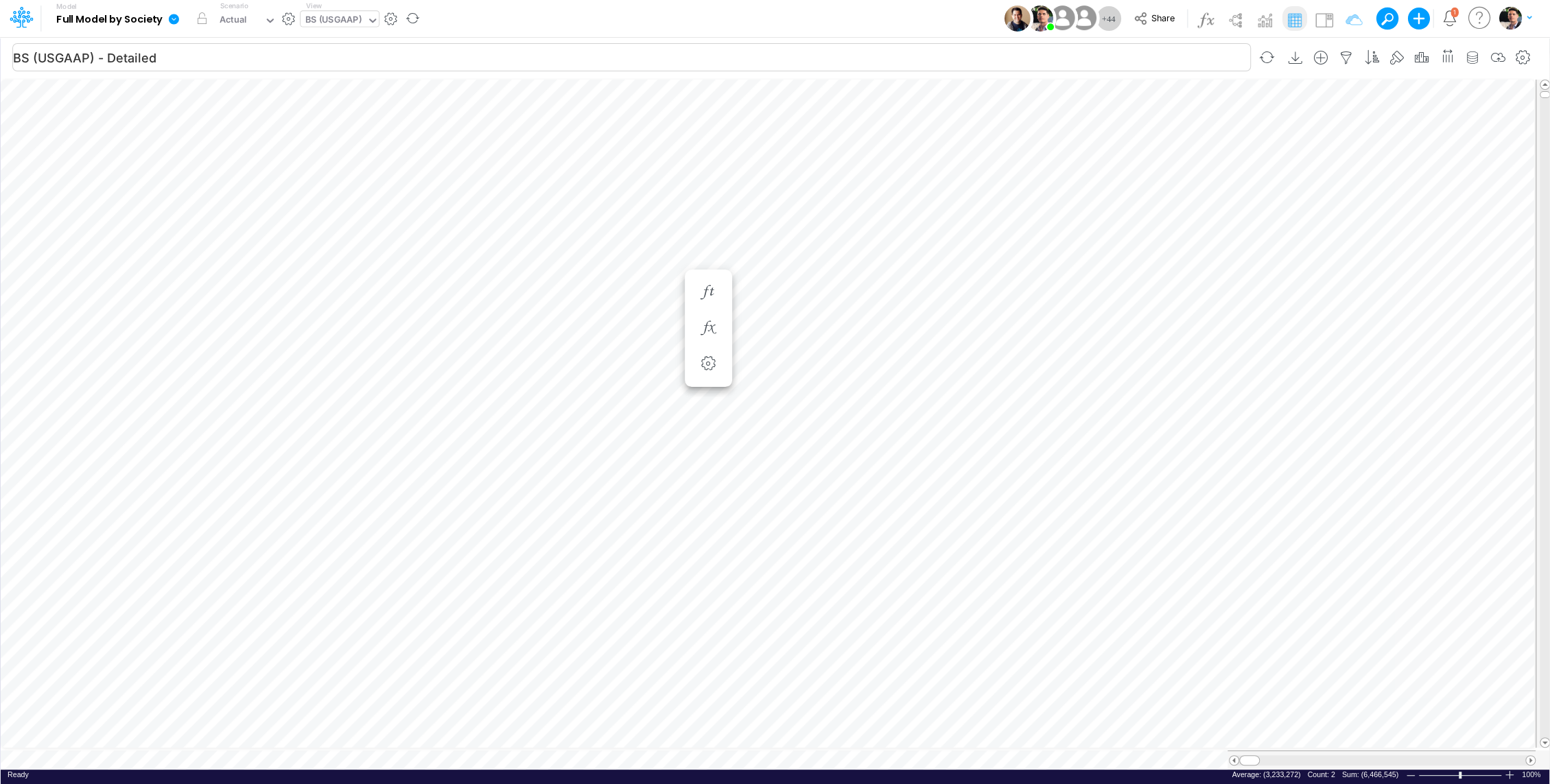
scroll to position [6, 2]
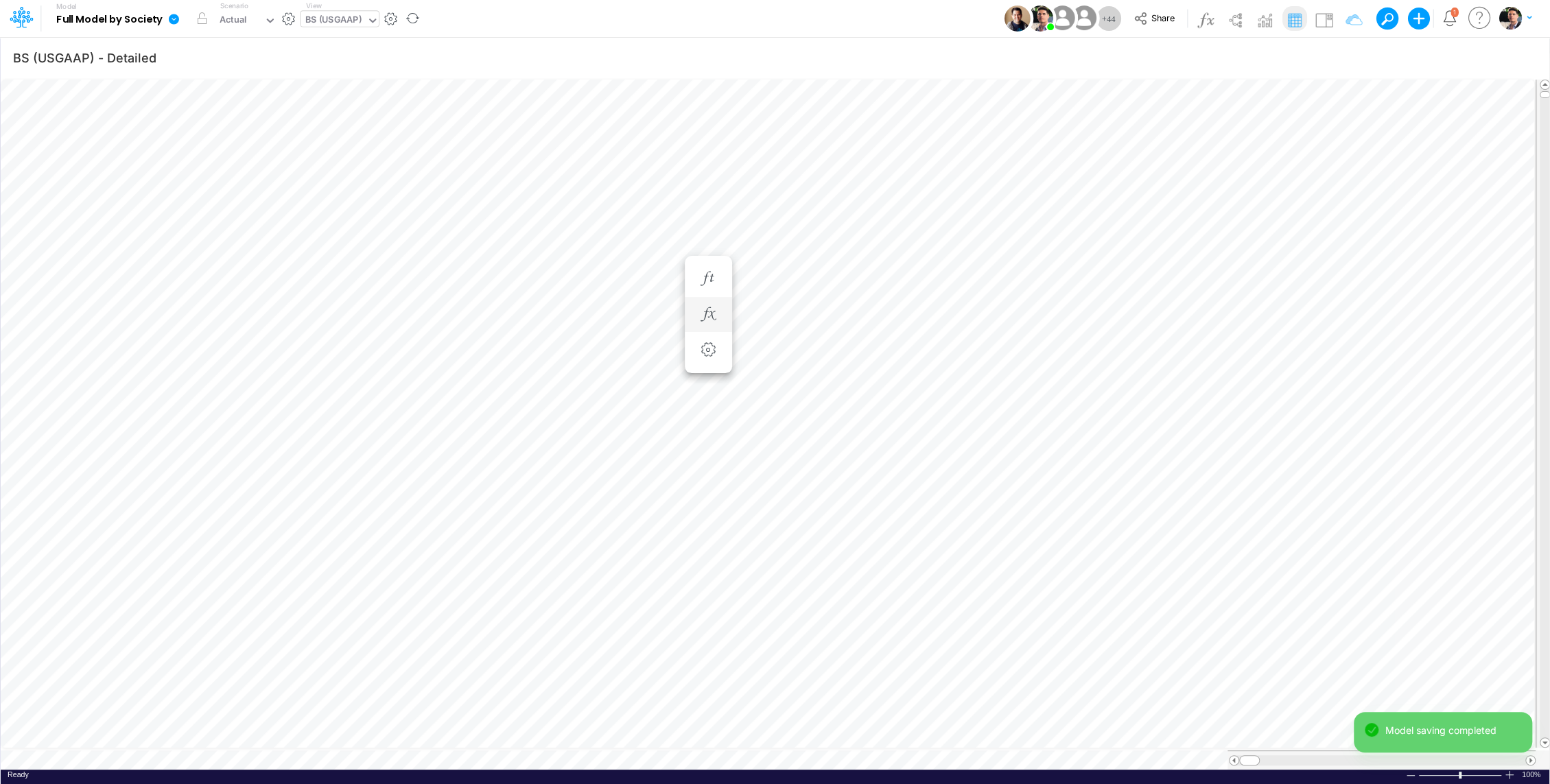
scroll to position [6, 2]
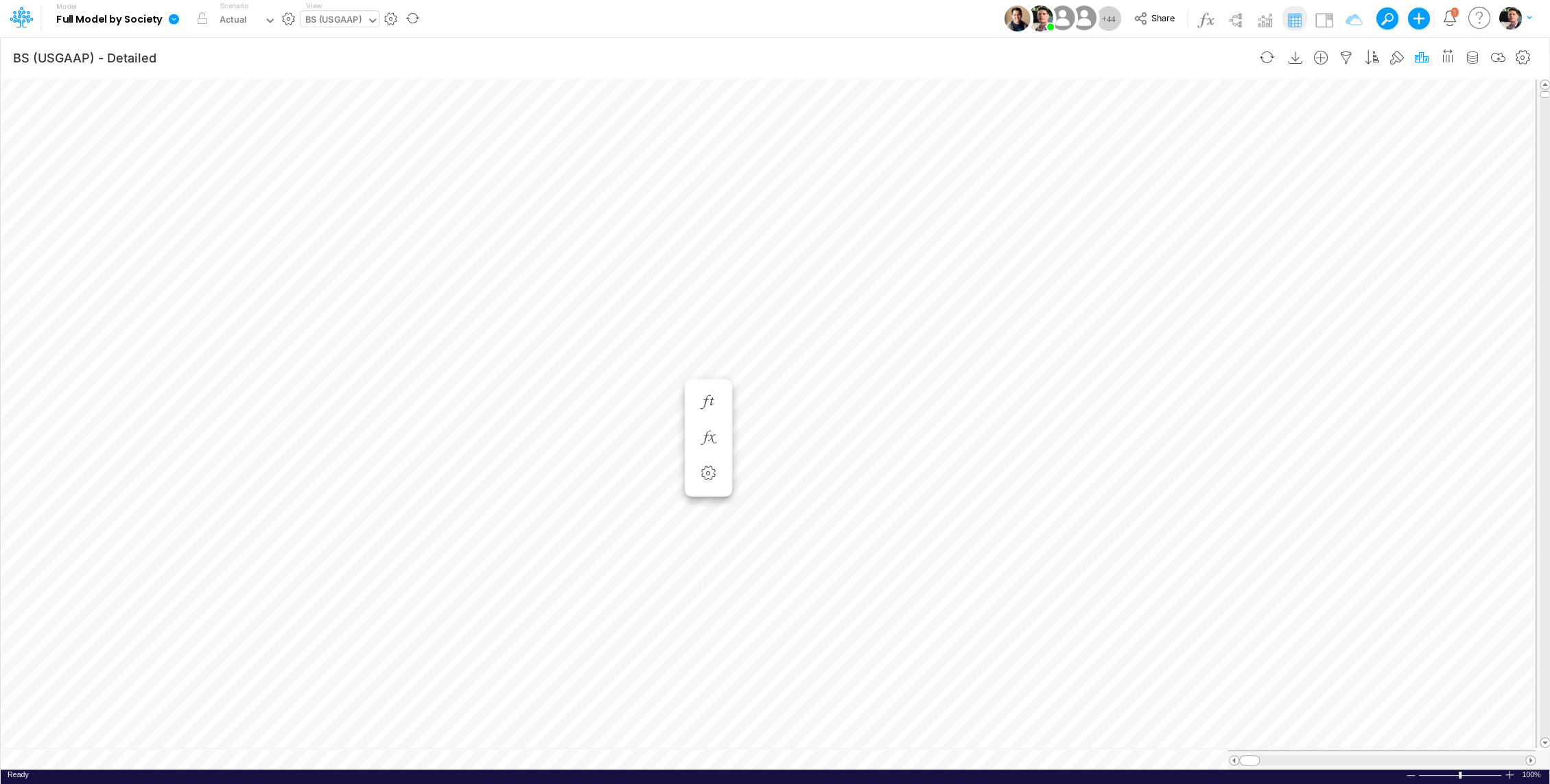
scroll to position [6, 2]
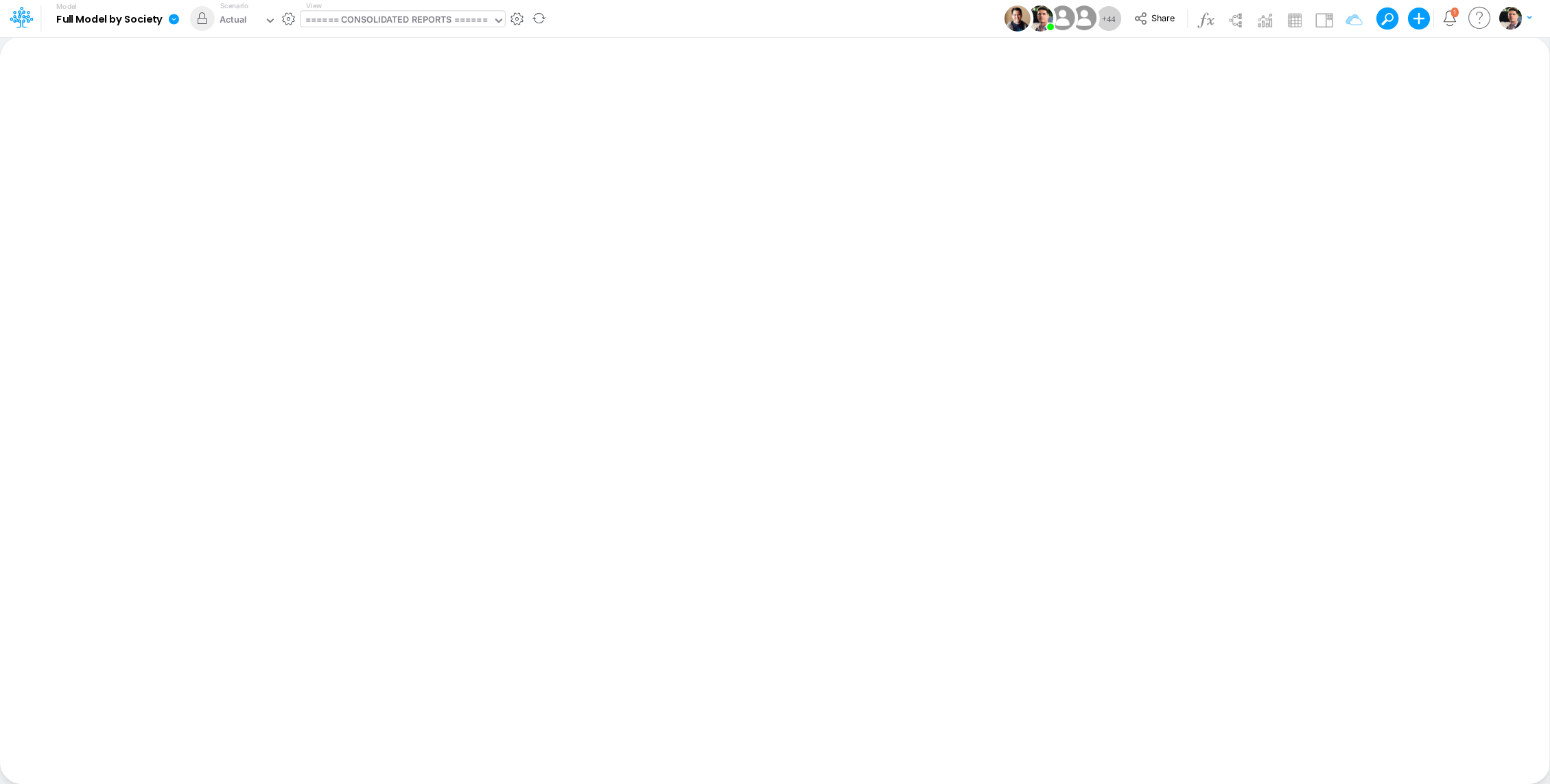
click at [420, 13] on div "====== CONSOLIDATED REPORTS ======" at bounding box center [396, 20] width 182 height 16
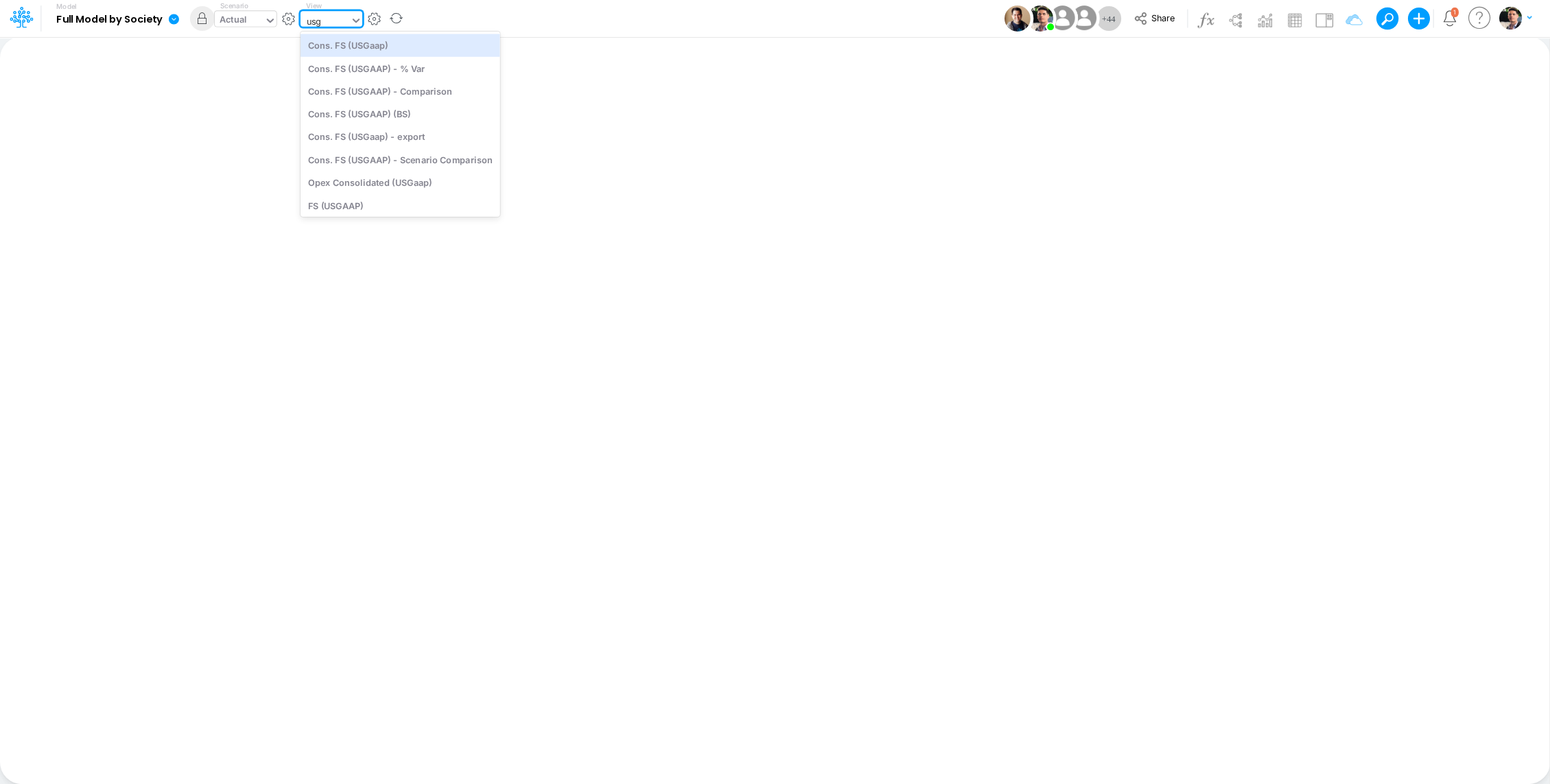
type input "usg"
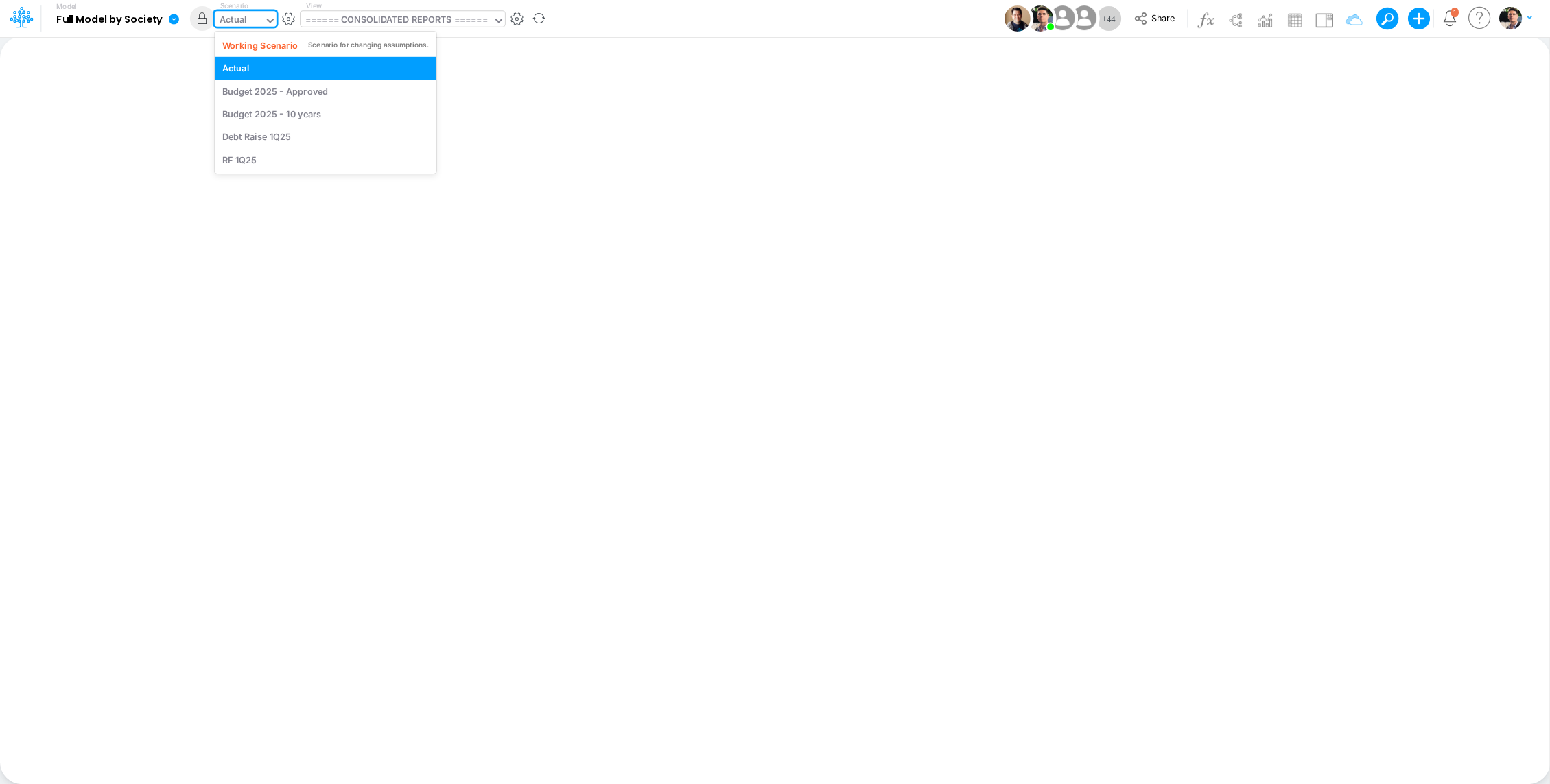
click at [271, 21] on icon at bounding box center [270, 20] width 7 height 4
click at [262, 45] on div "Working Scenario" at bounding box center [260, 45] width 77 height 13
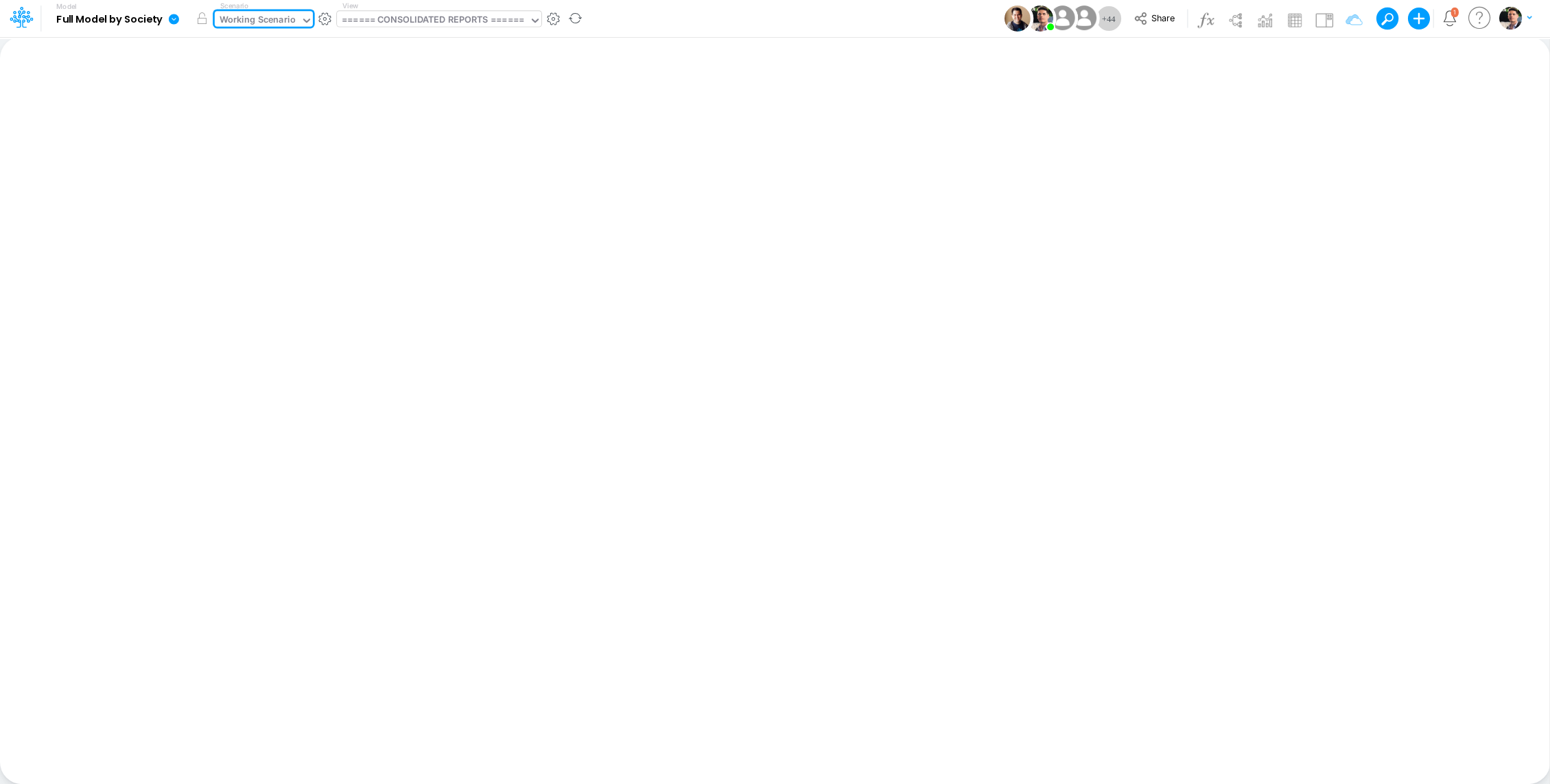
click at [403, 14] on div "====== CONSOLIDATED REPORTS ======" at bounding box center [433, 20] width 183 height 16
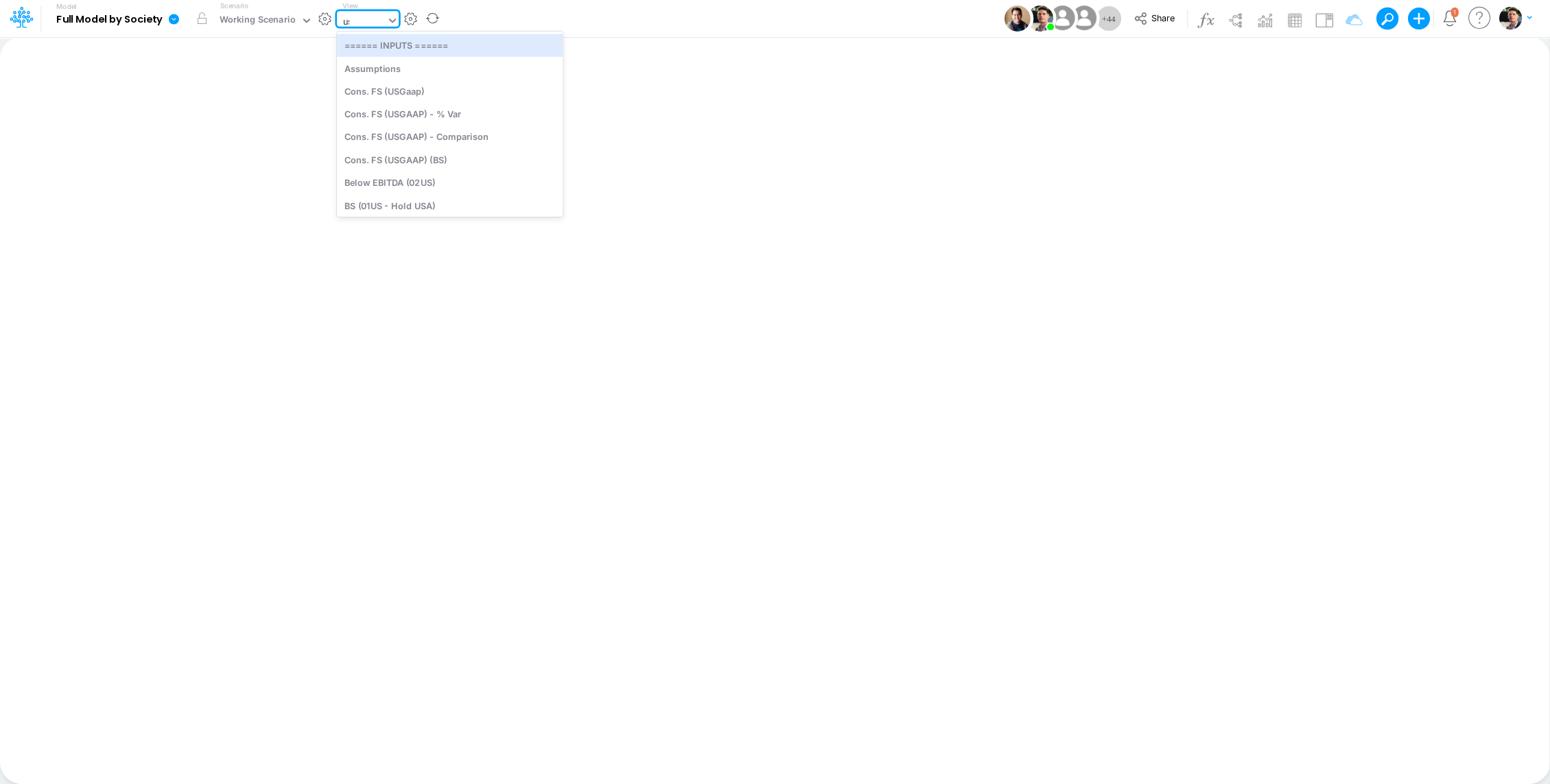
type input "usg"
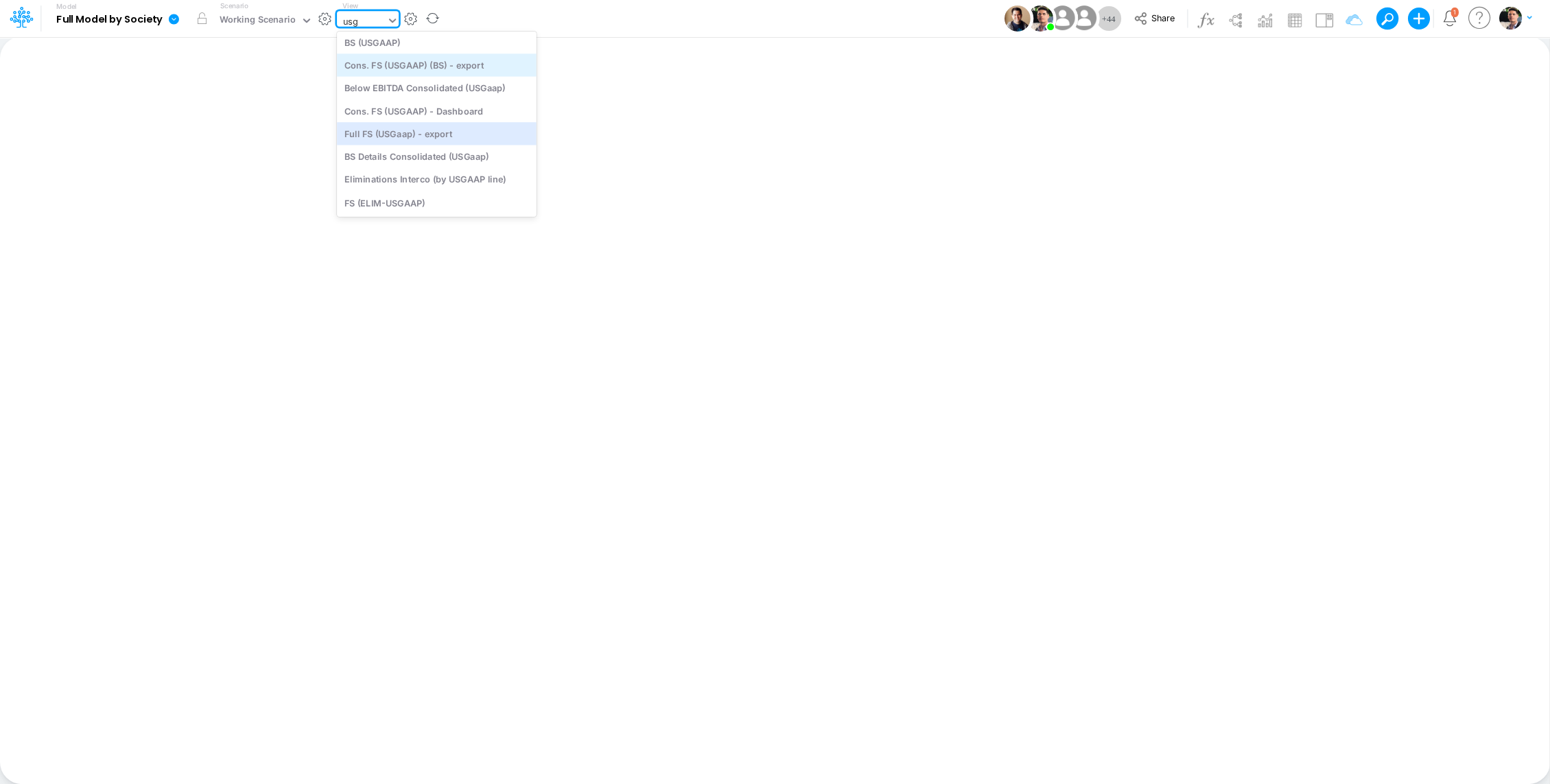
scroll to position [222, 0]
click at [401, 58] on div "BS (USGAAP)" at bounding box center [437, 52] width 200 height 23
type input "BS (USGAAP) - Detailed"
